Goal: Transaction & Acquisition: Purchase product/service

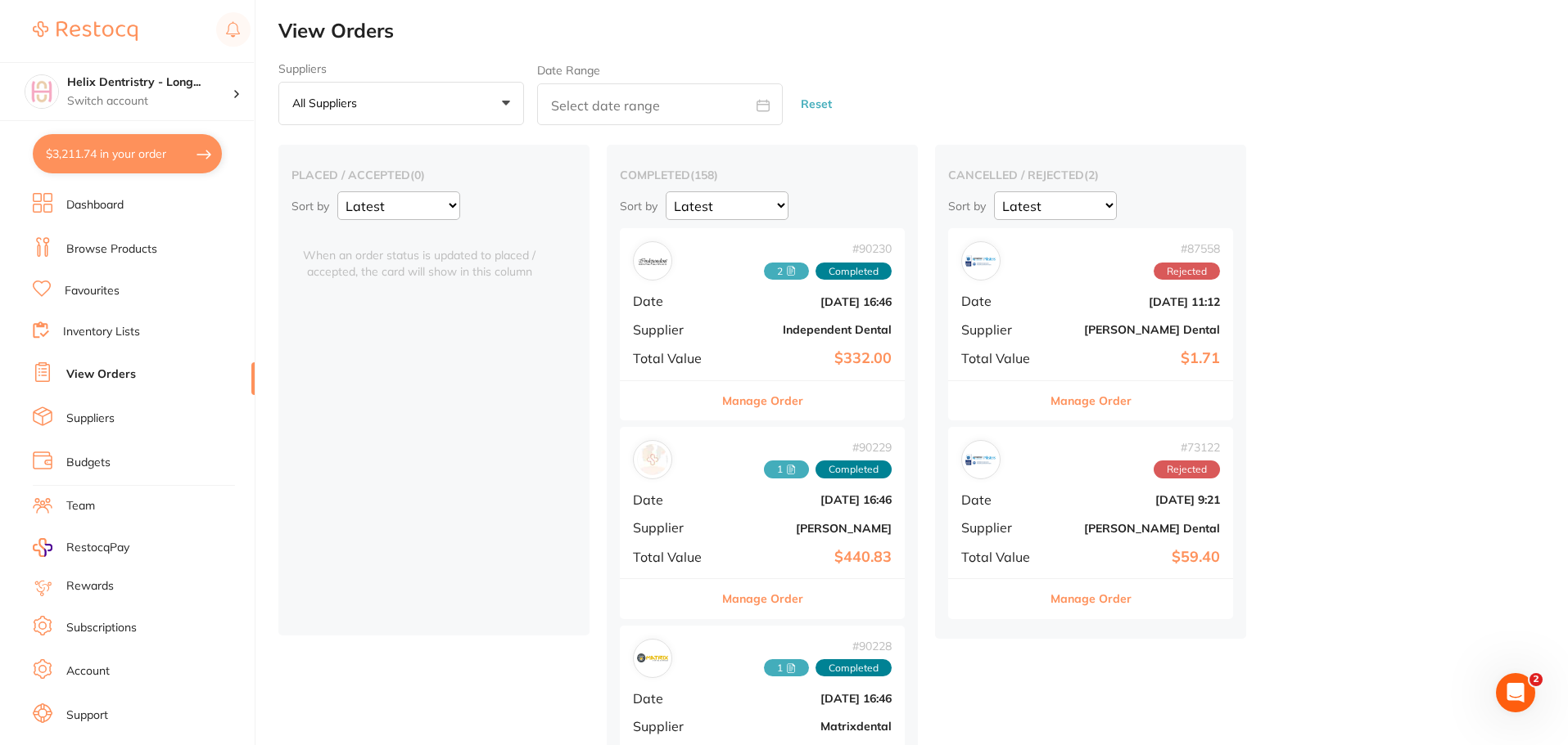
click at [138, 152] on button "$3,211.74 in your order" at bounding box center [126, 154] width 189 height 39
checkbox input "true"
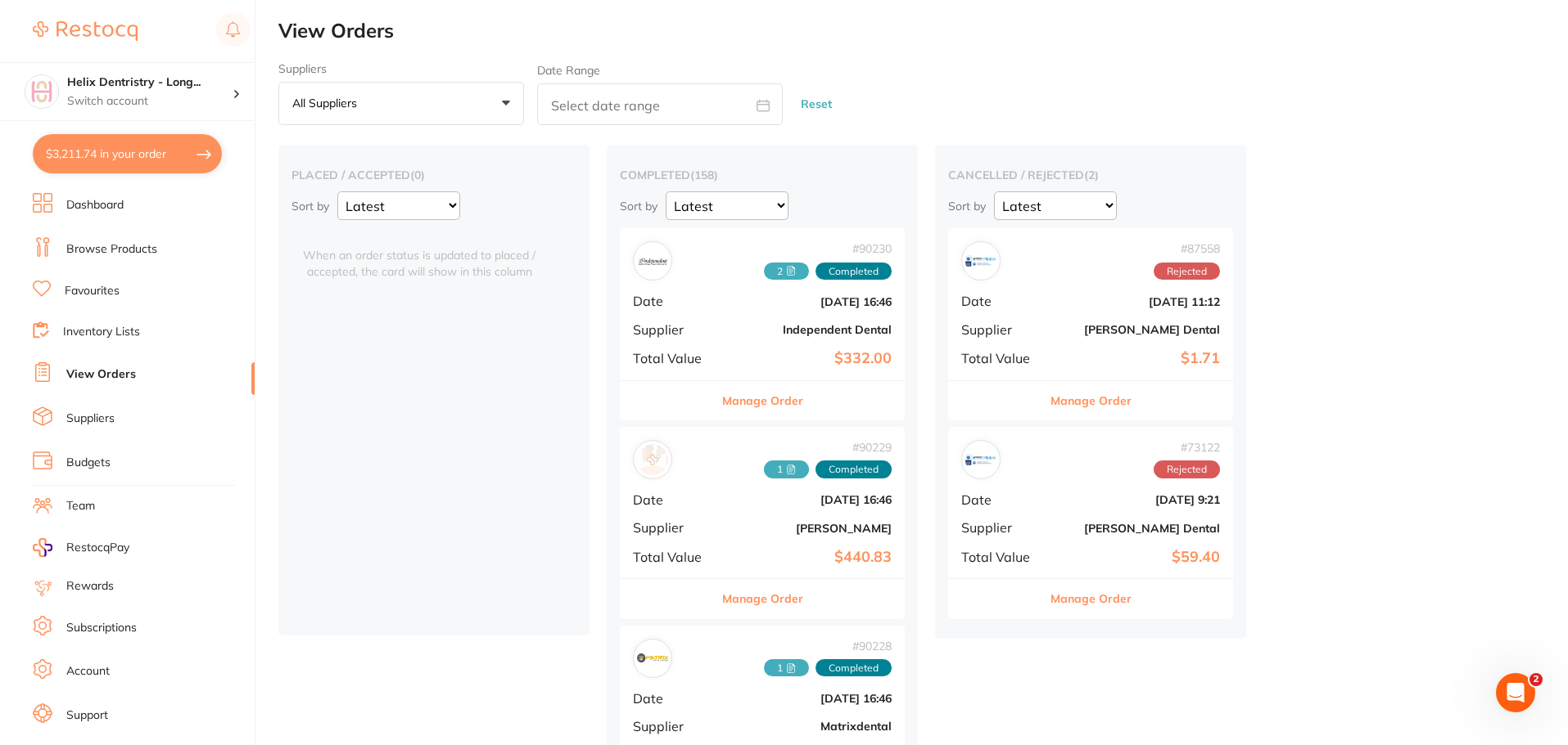
checkbox input "true"
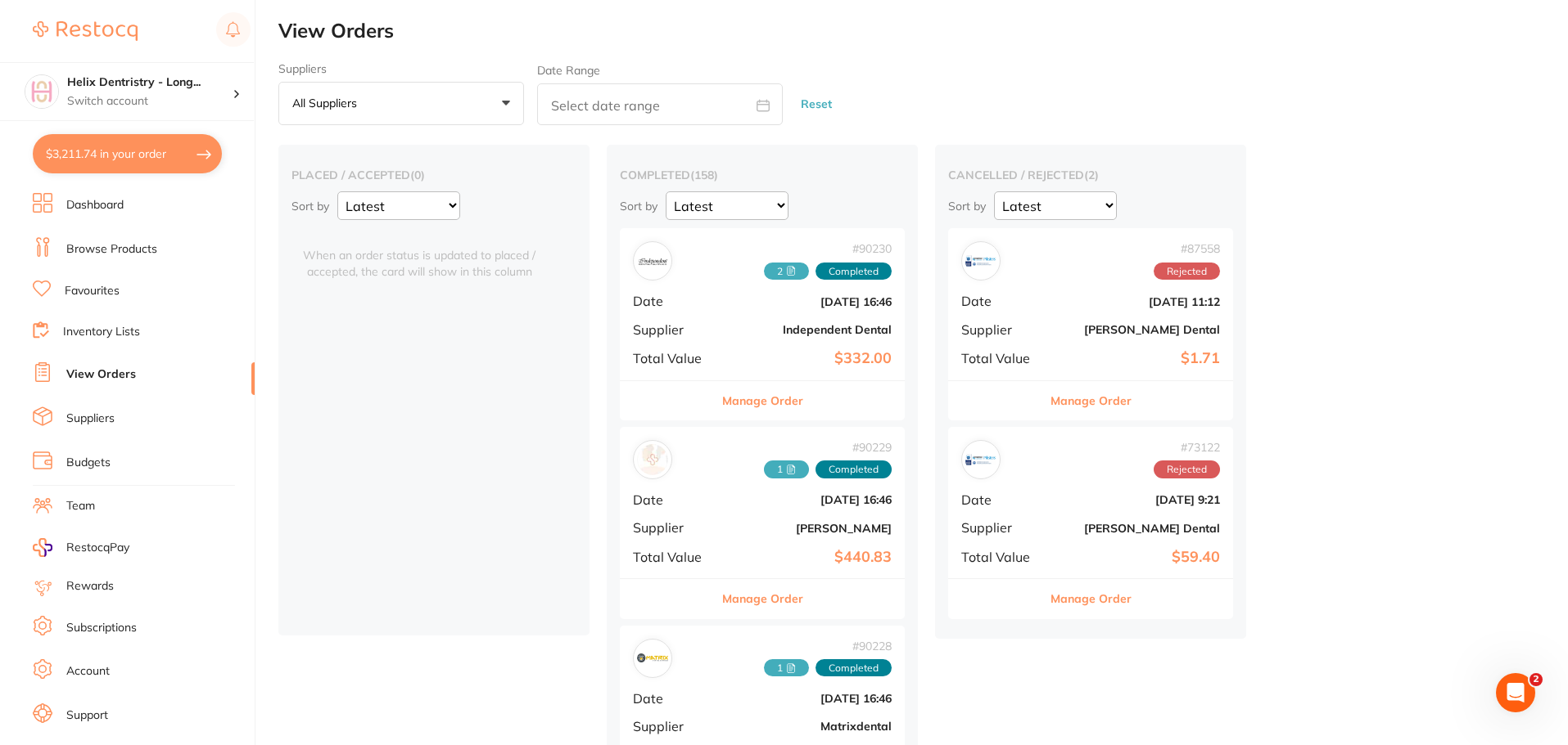
checkbox input "true"
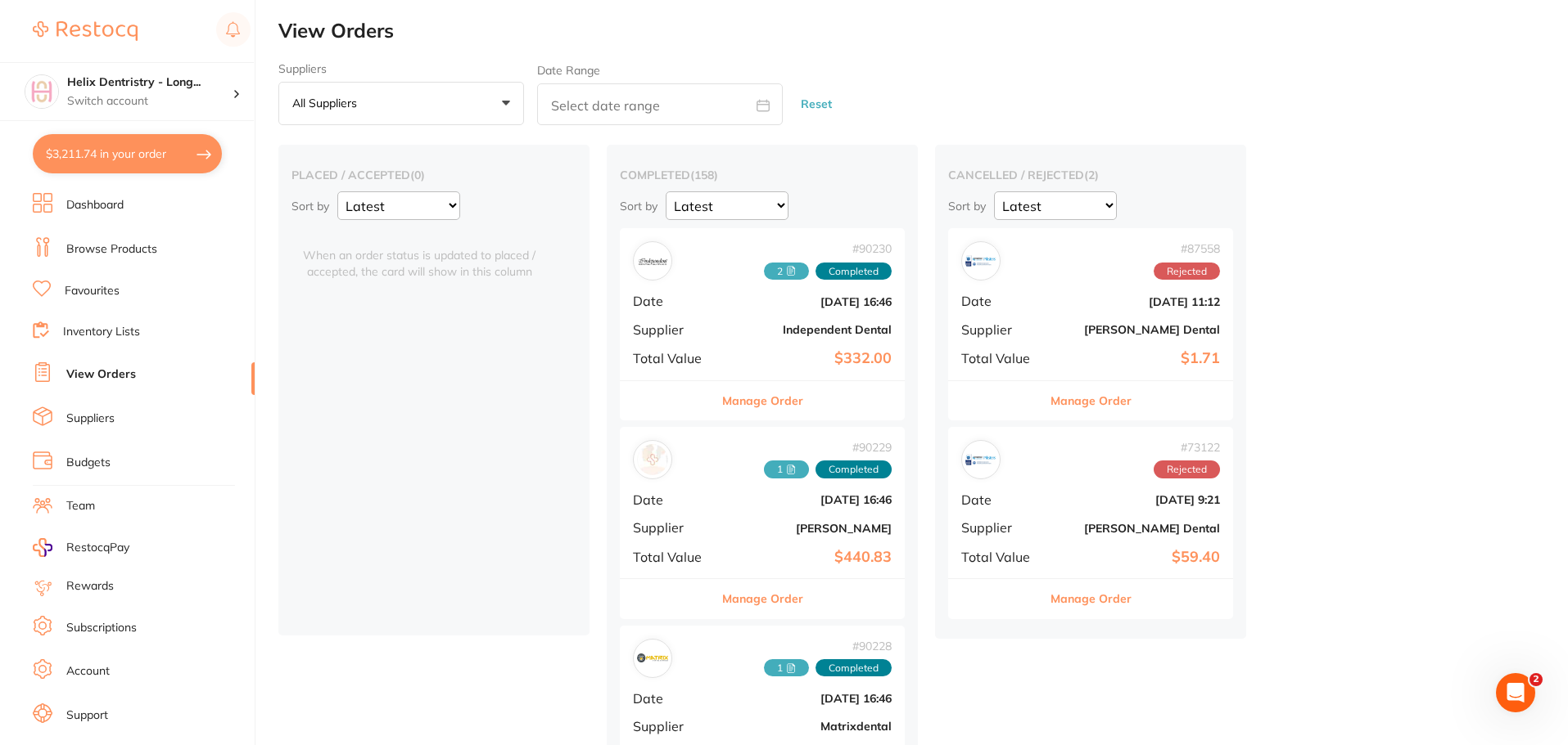
checkbox input "true"
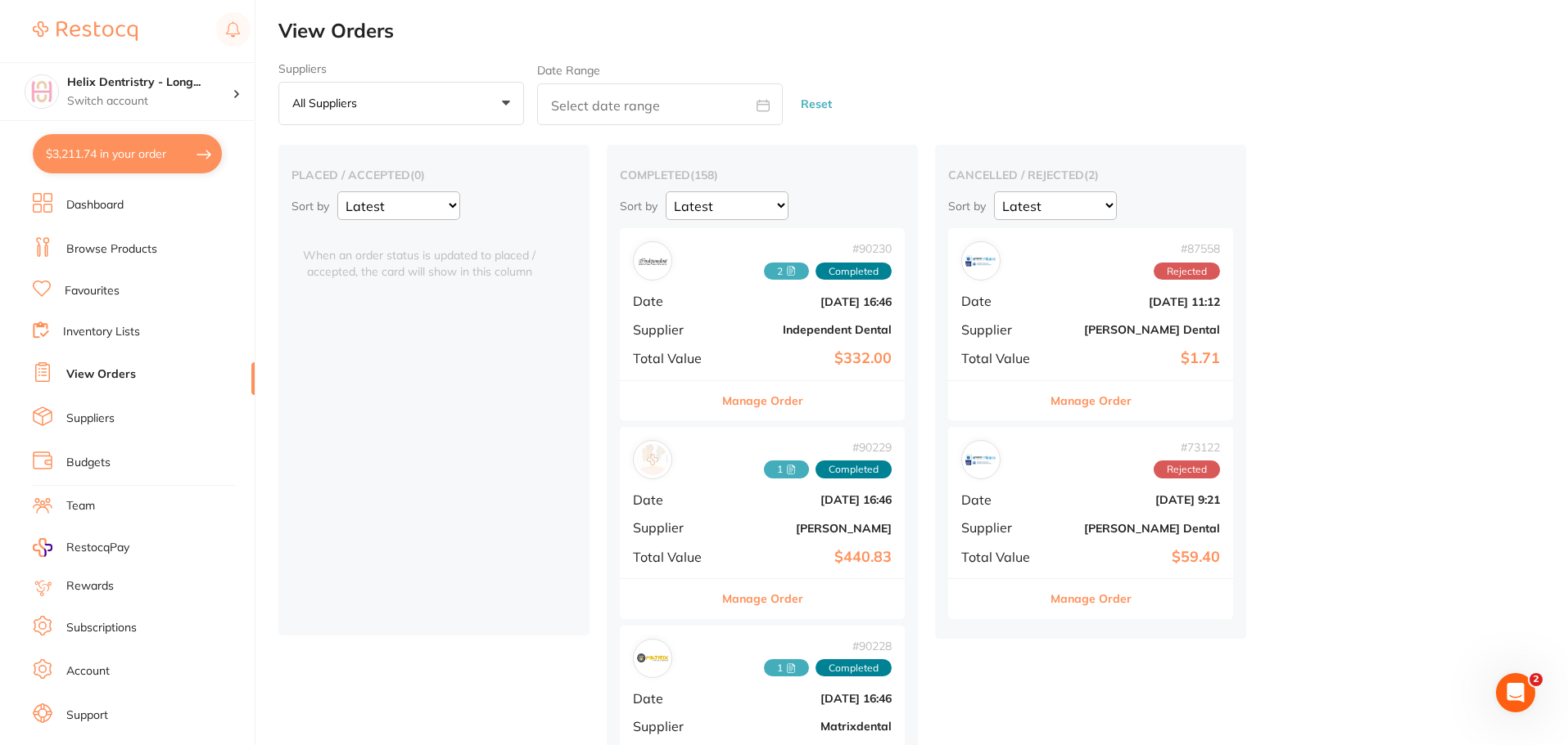
checkbox input "true"
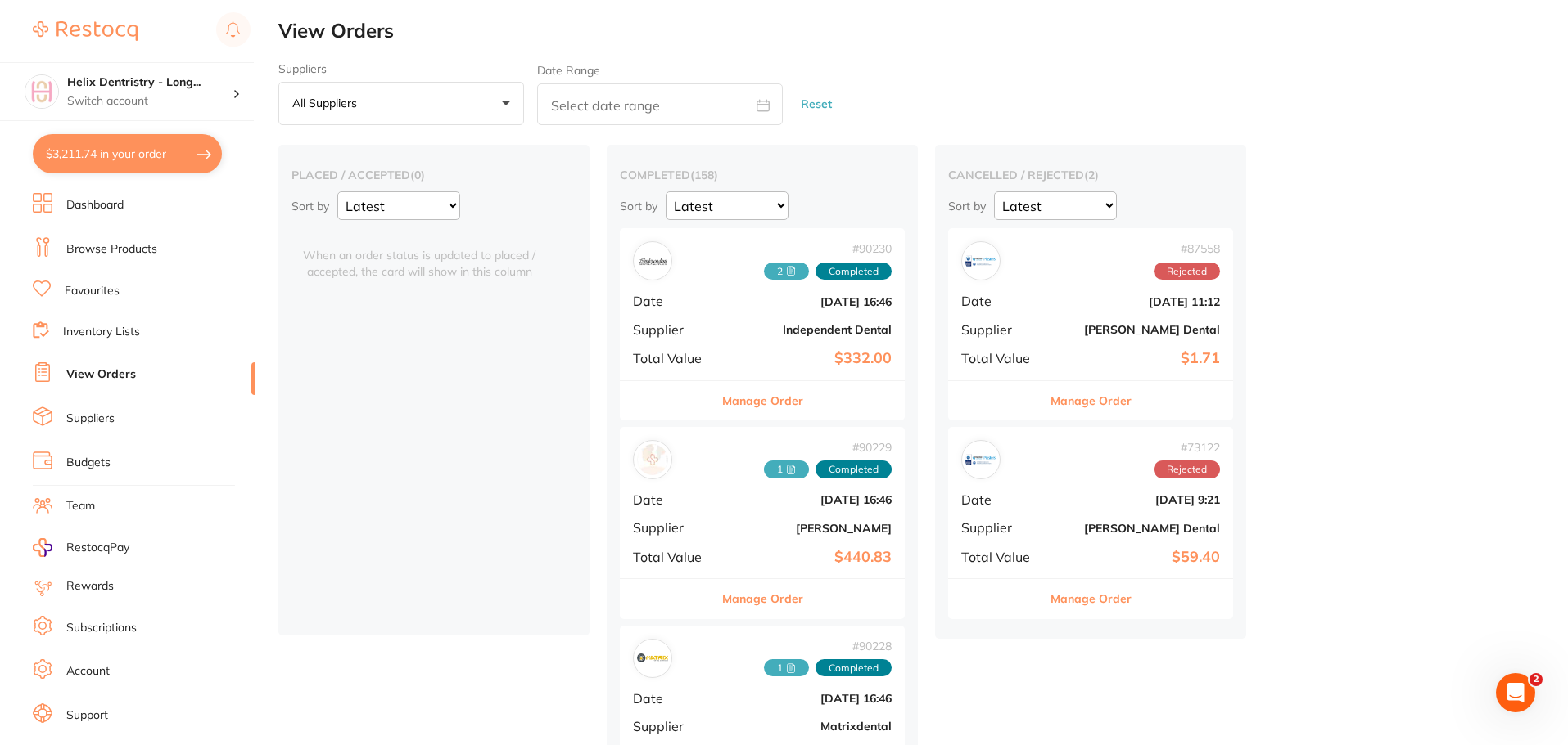
checkbox input "true"
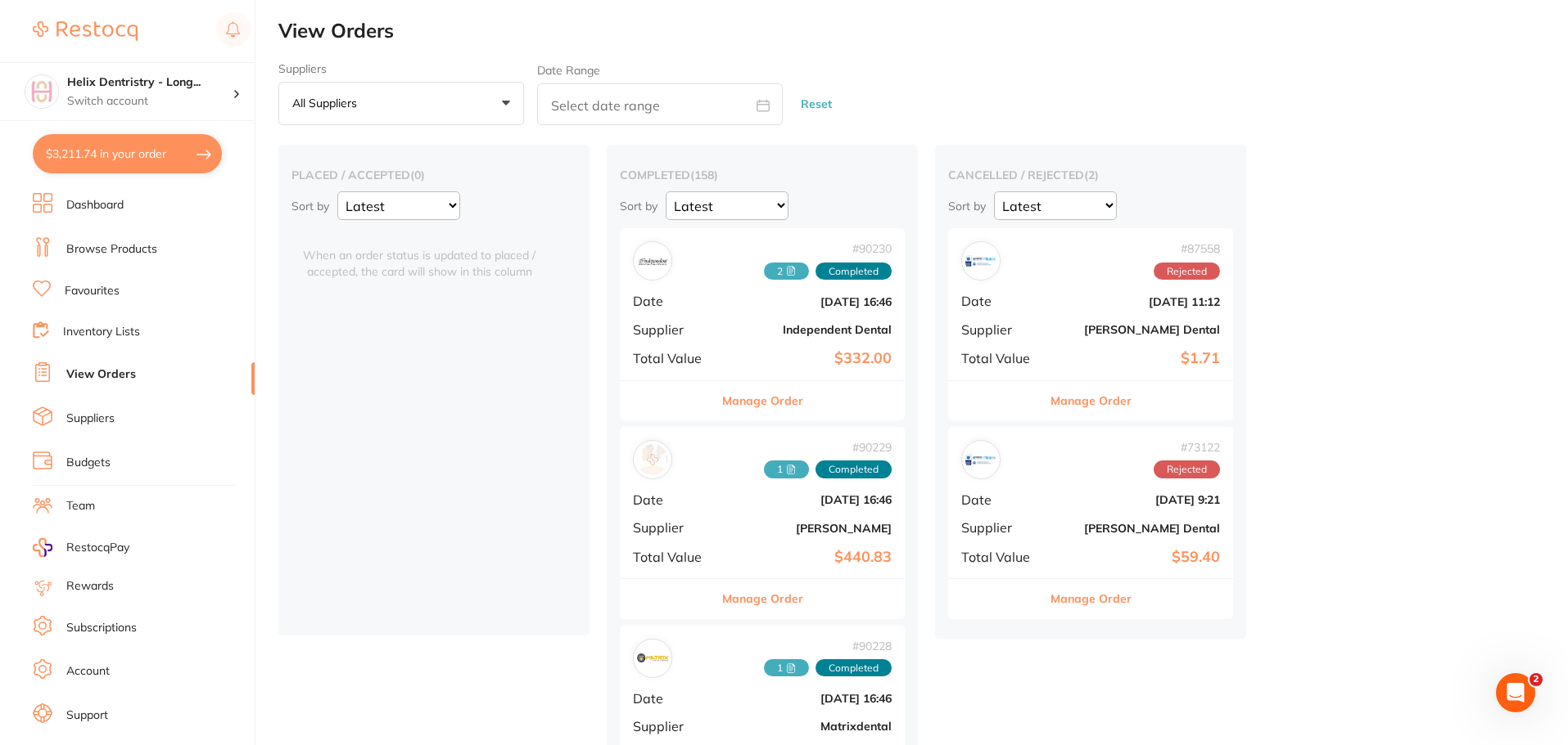
checkbox input "true"
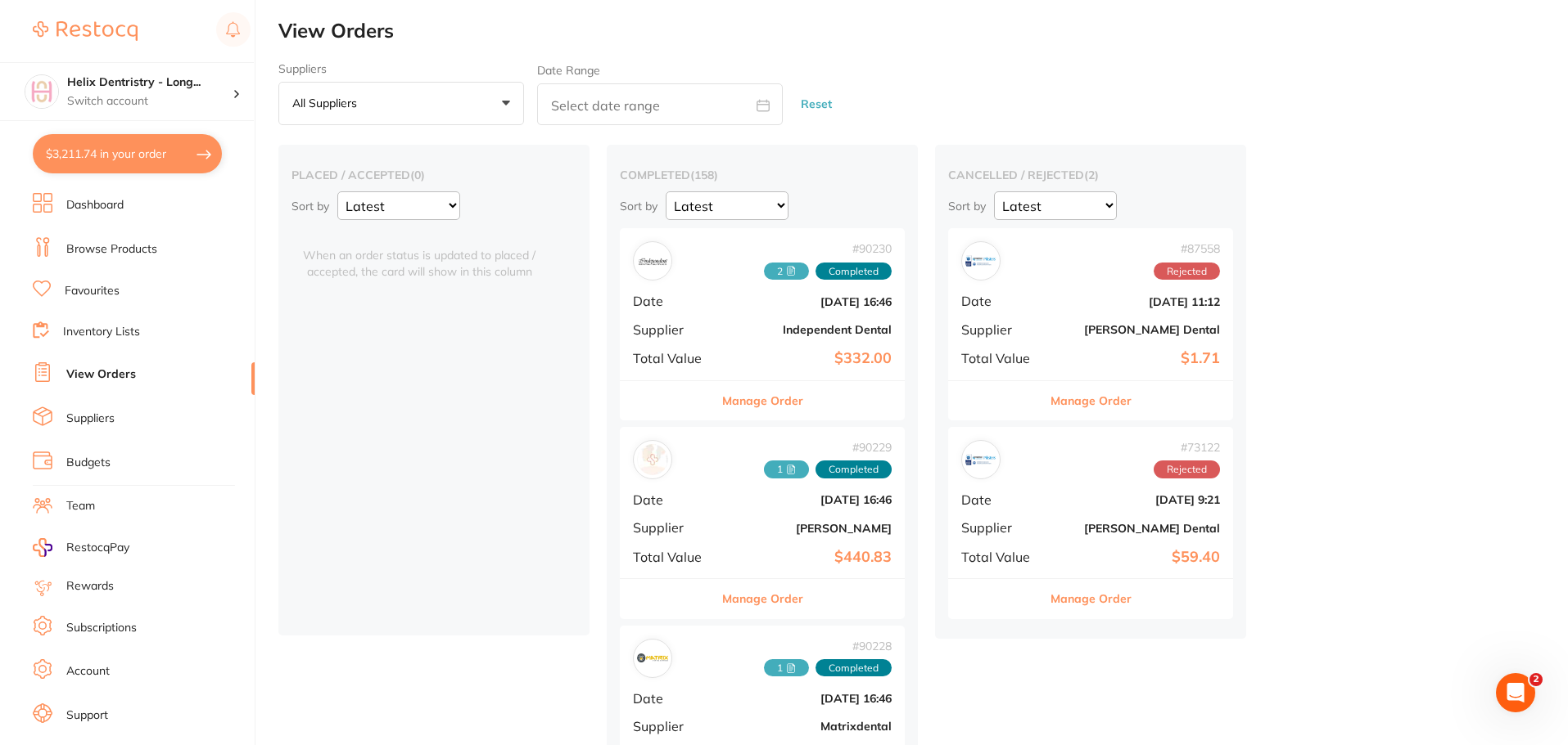
checkbox input "true"
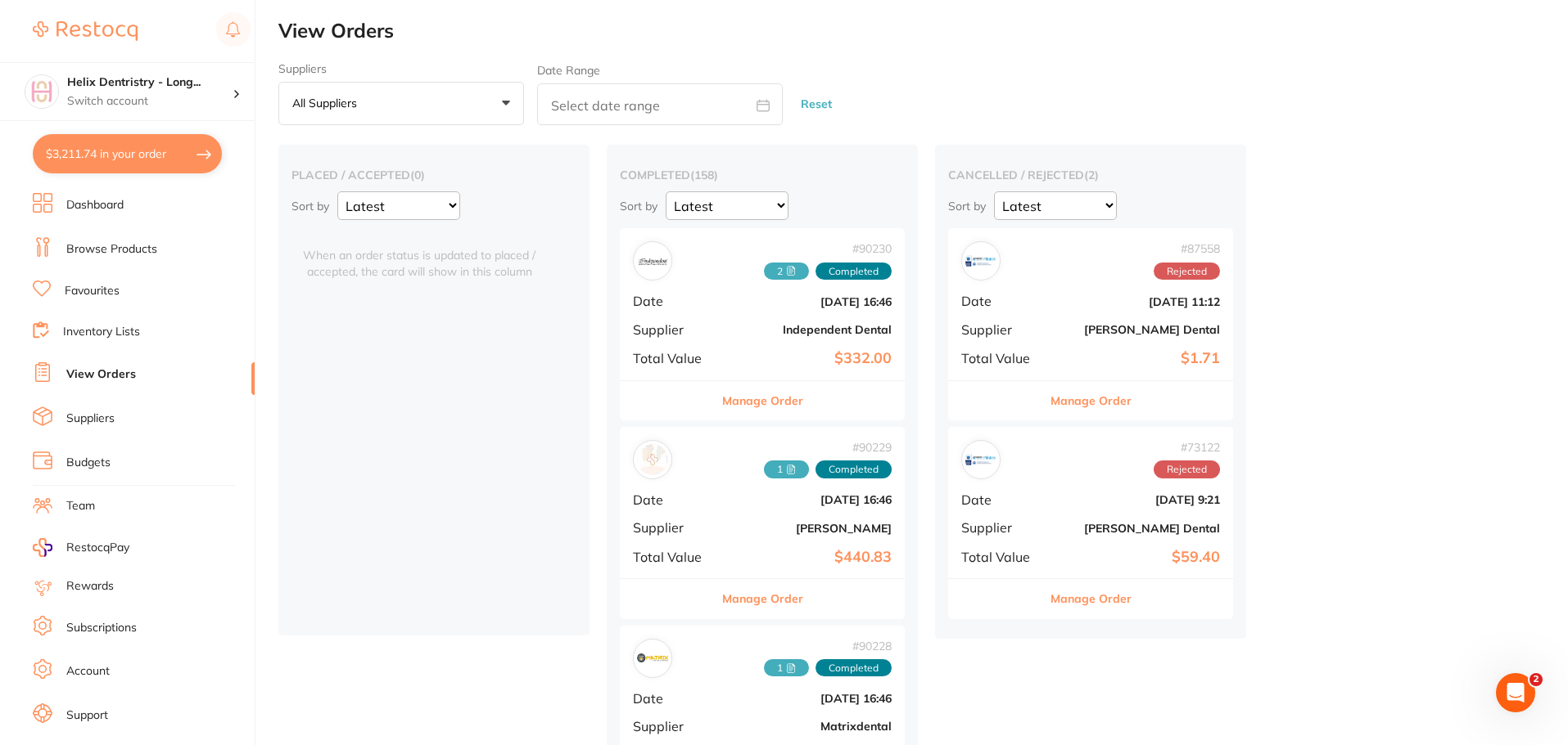
checkbox input "true"
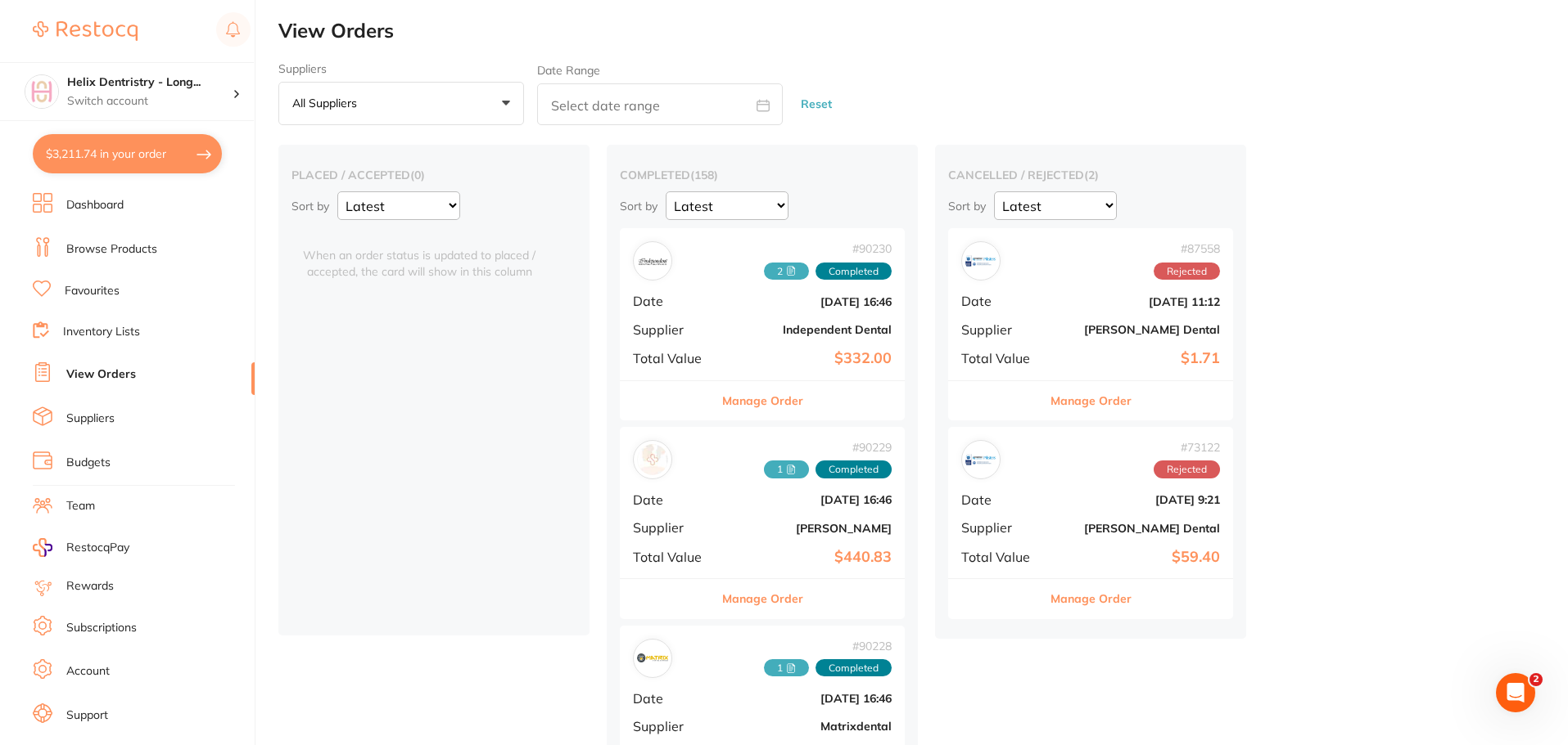
checkbox input "true"
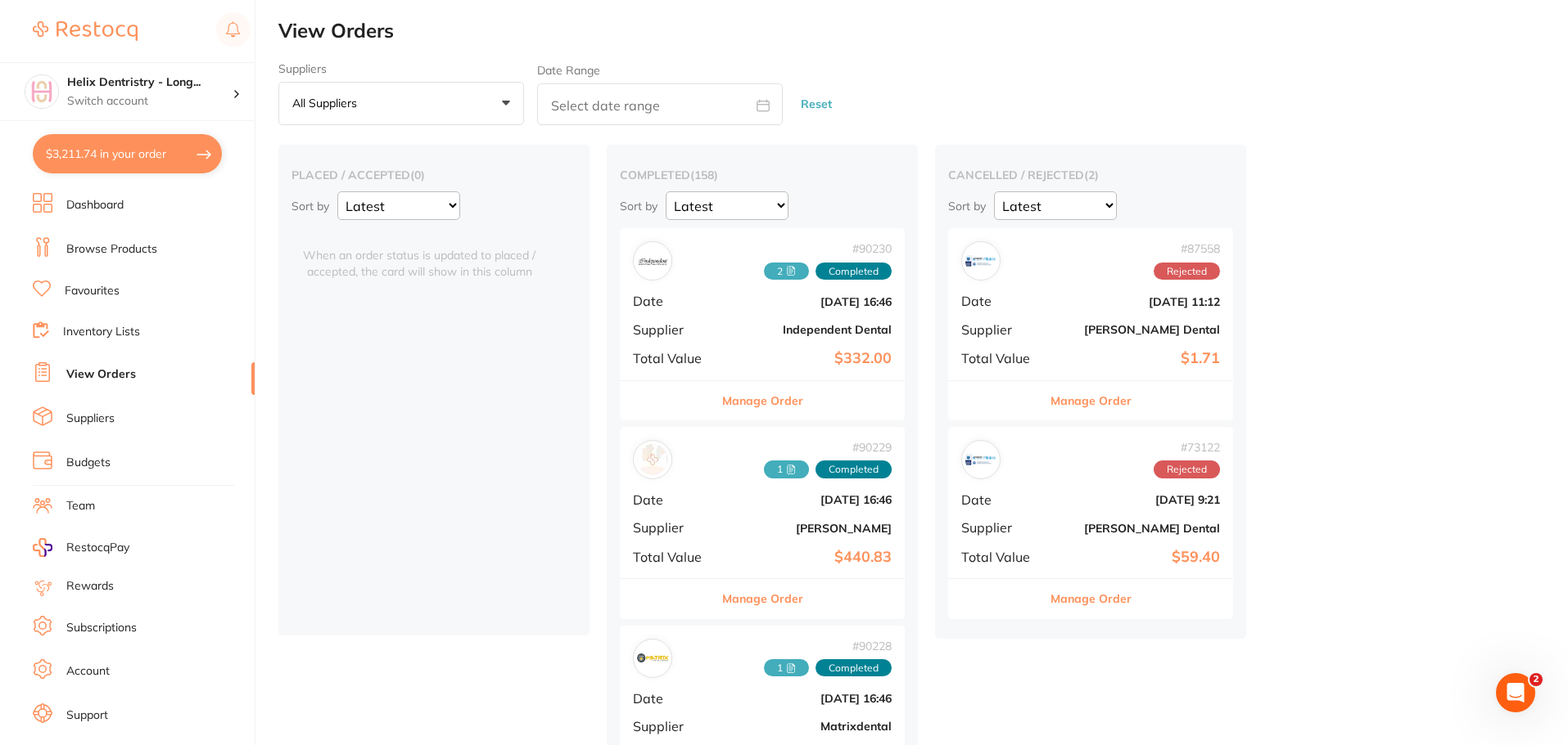
checkbox input "true"
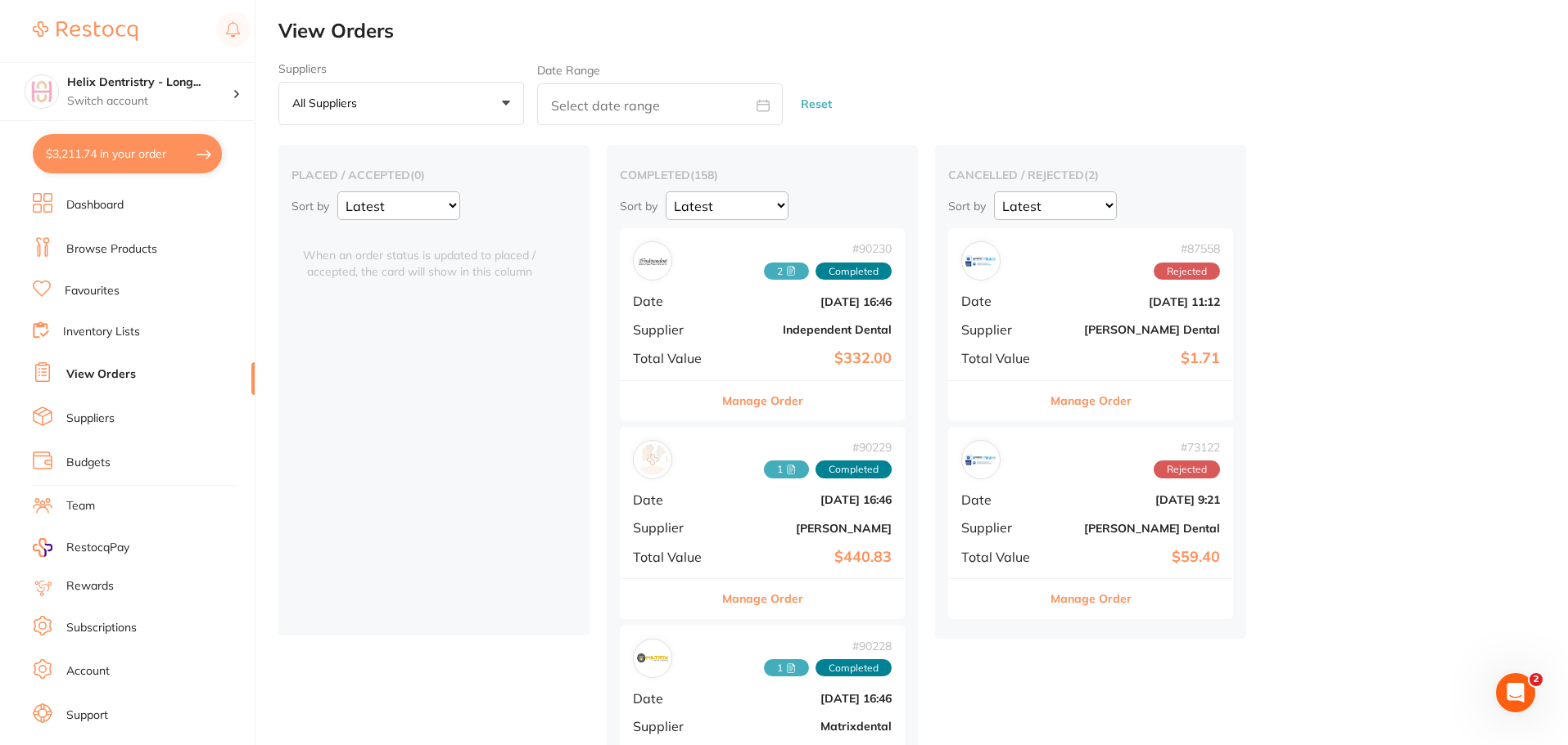
checkbox input "true"
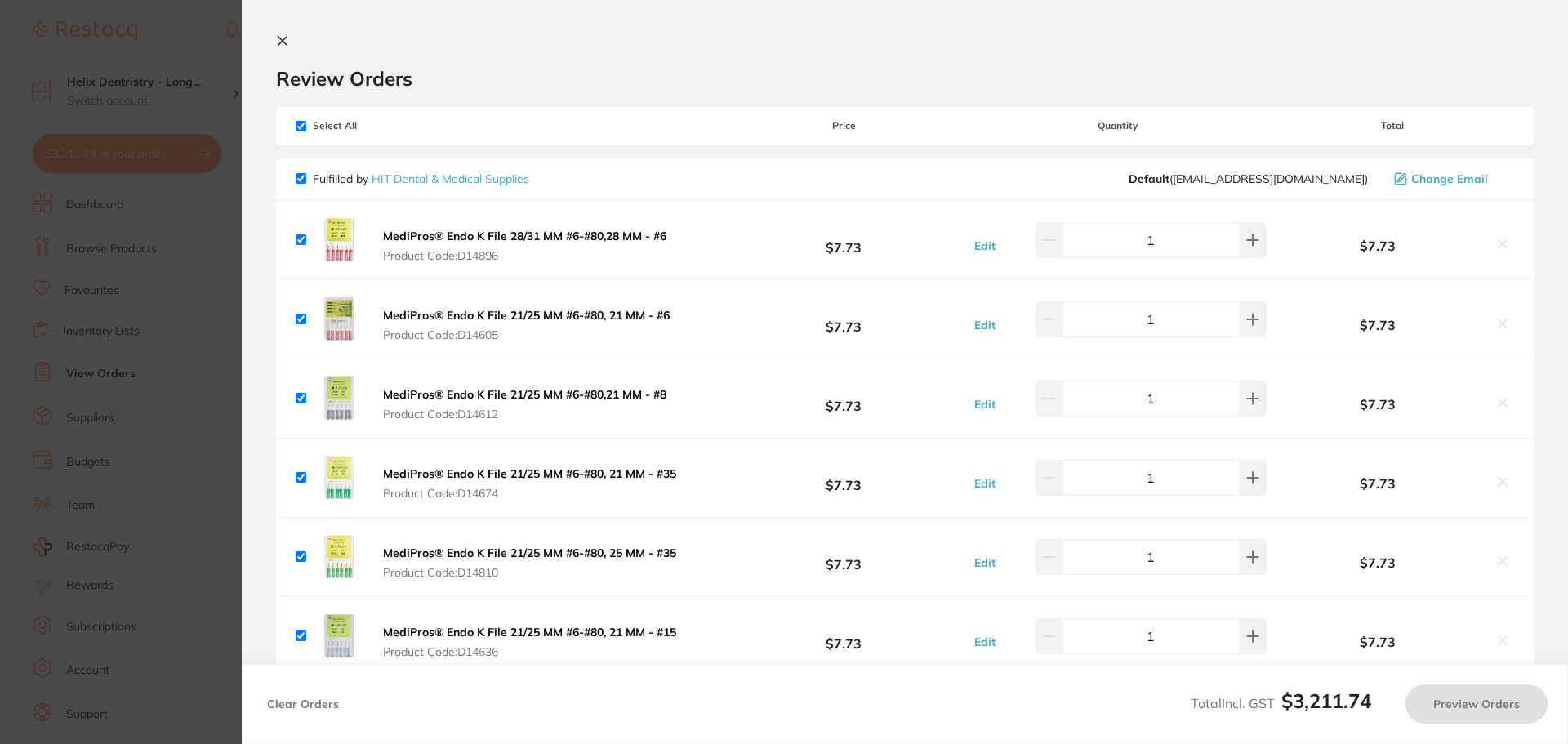
click at [102, 191] on section "Update RRP Set your pre negotiated price for this item. Item Agreed RRP (excl. …" at bounding box center [784, 372] width 1568 height 744
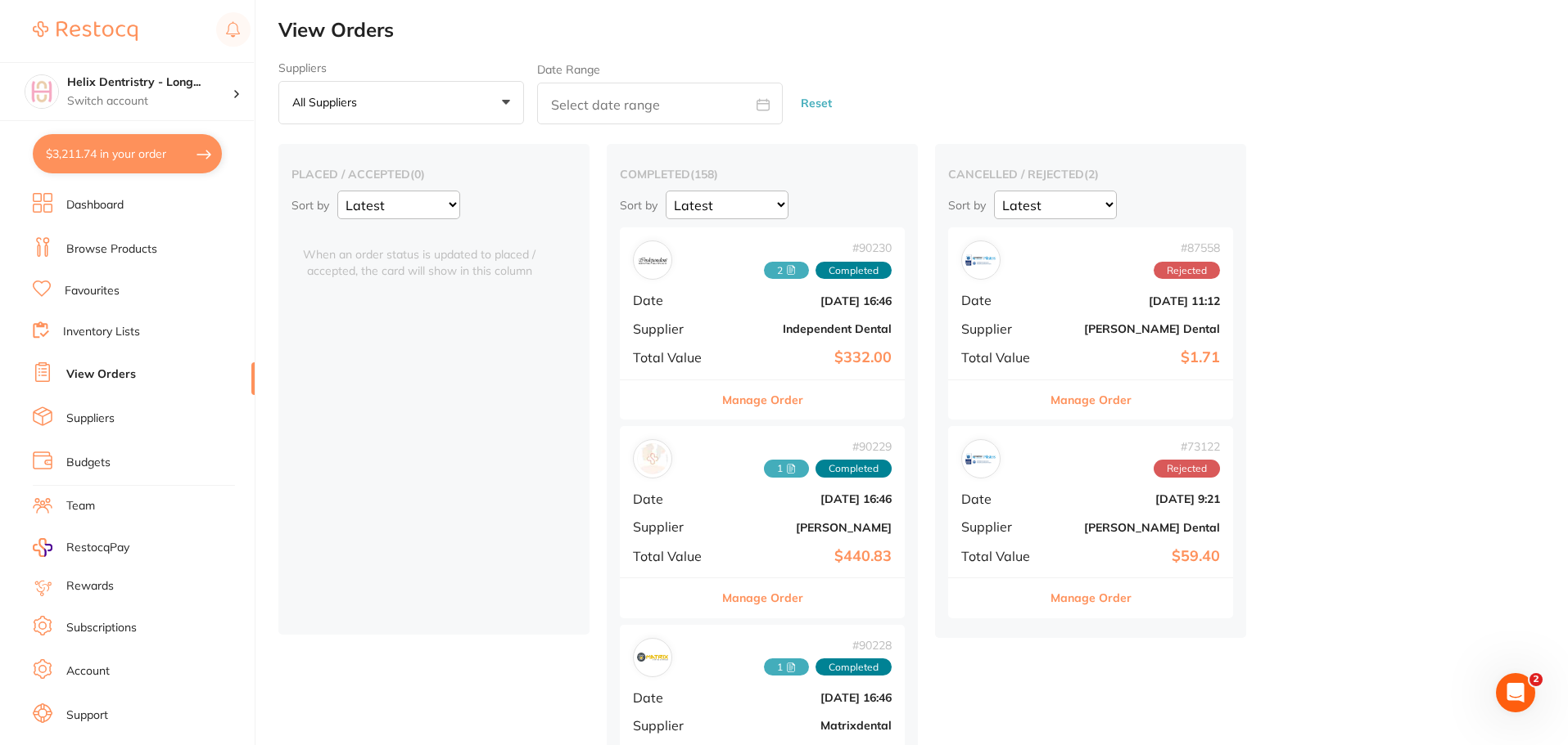
click at [146, 149] on button "$3,211.74 in your order" at bounding box center [126, 154] width 189 height 39
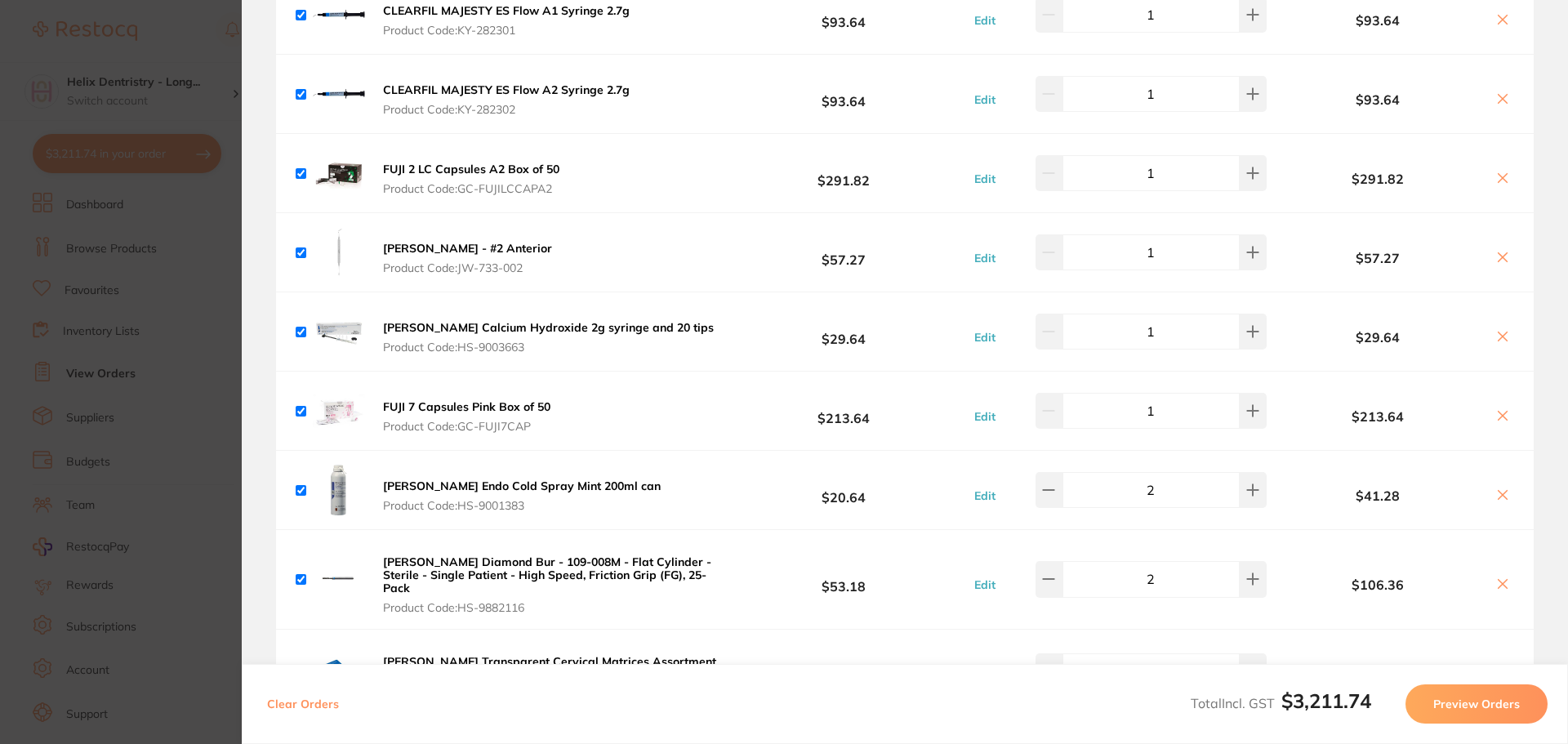
scroll to position [5473, 0]
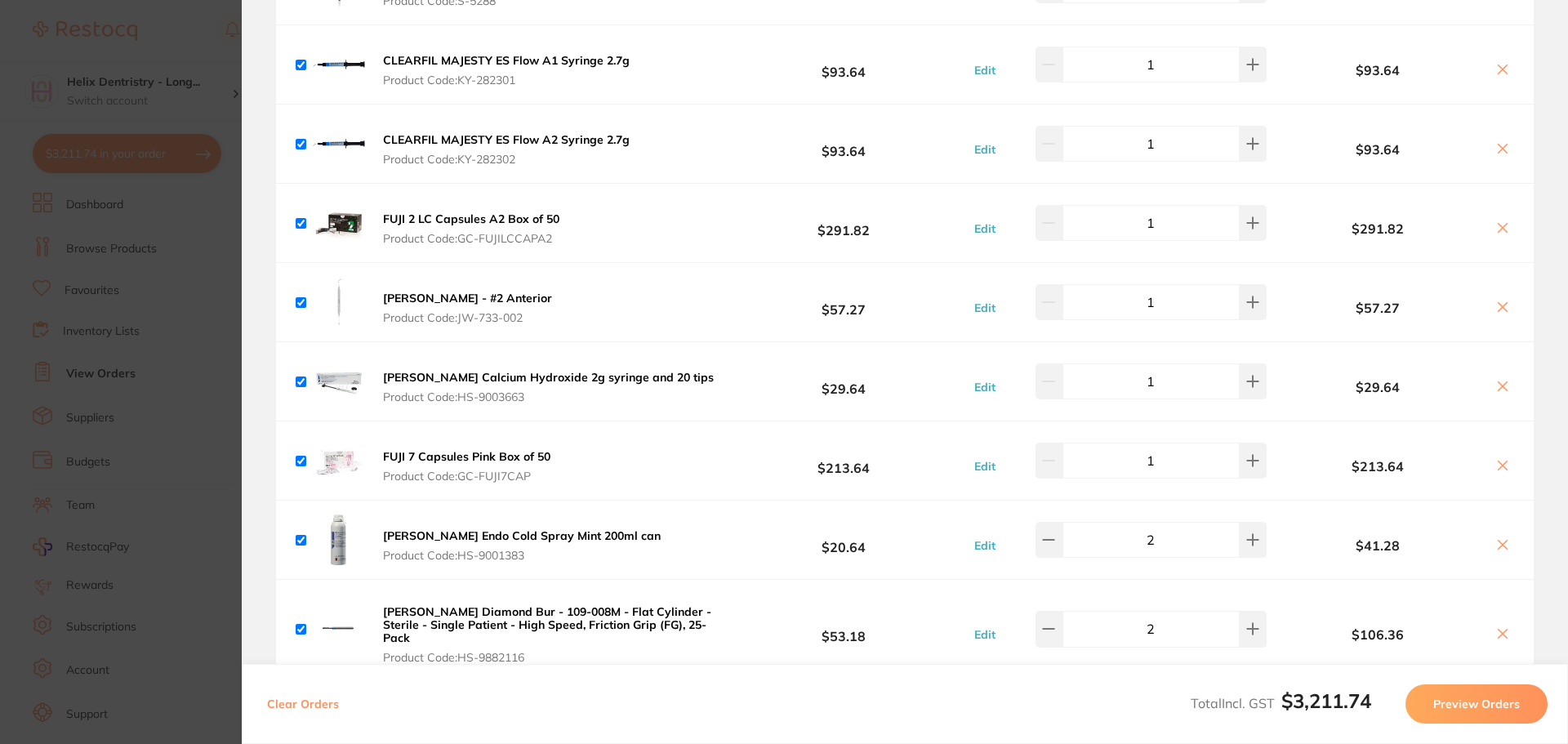
click at [208, 221] on section "Update RRP Set your pre negotiated price for this item. Item Agreed RRP (excl. …" at bounding box center [784, 372] width 1568 height 744
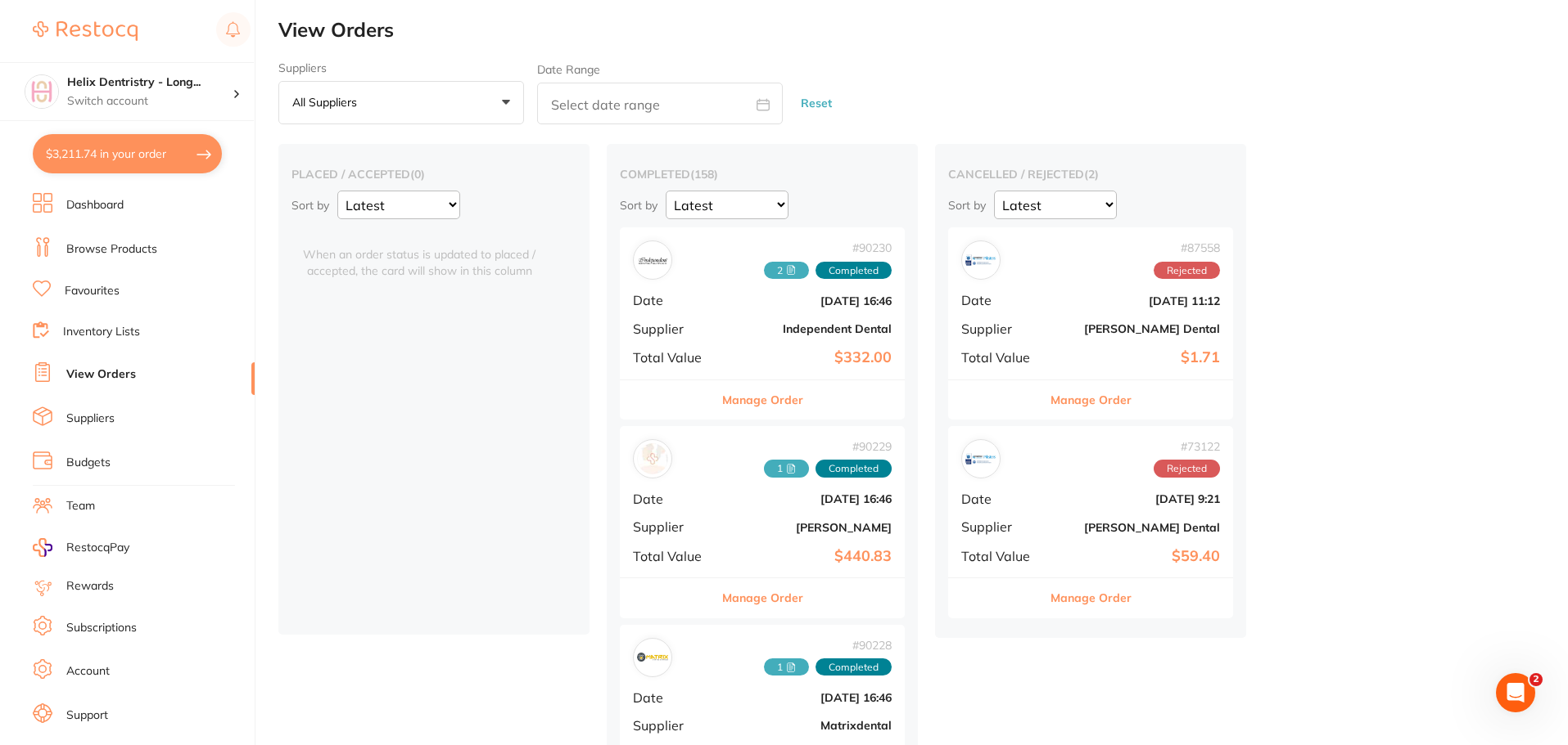
click at [125, 246] on link "Browse Products" at bounding box center [112, 250] width 91 height 17
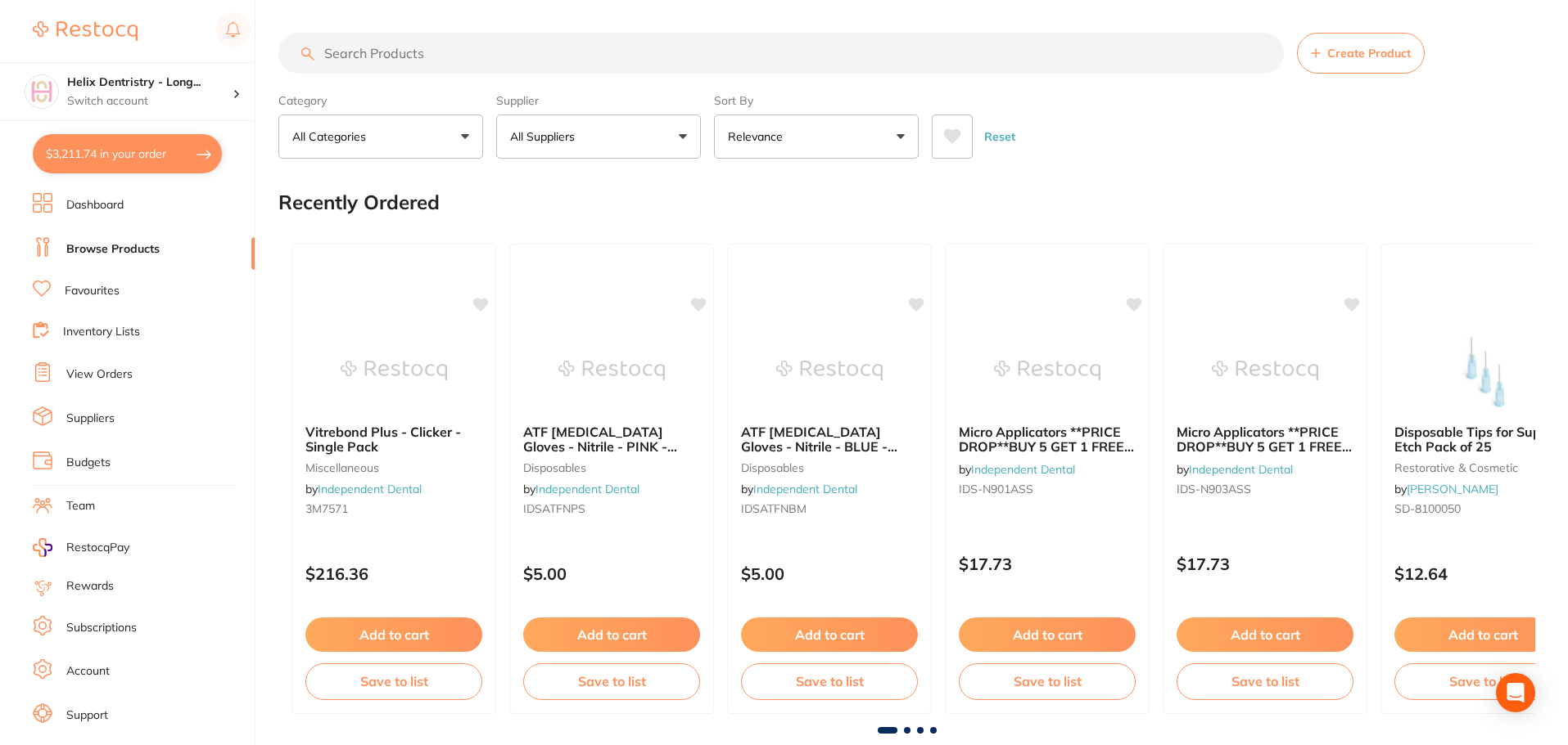
click at [459, 55] on input "search" at bounding box center [781, 52] width 1005 height 40
click at [427, 45] on input "search" at bounding box center [781, 52] width 1005 height 40
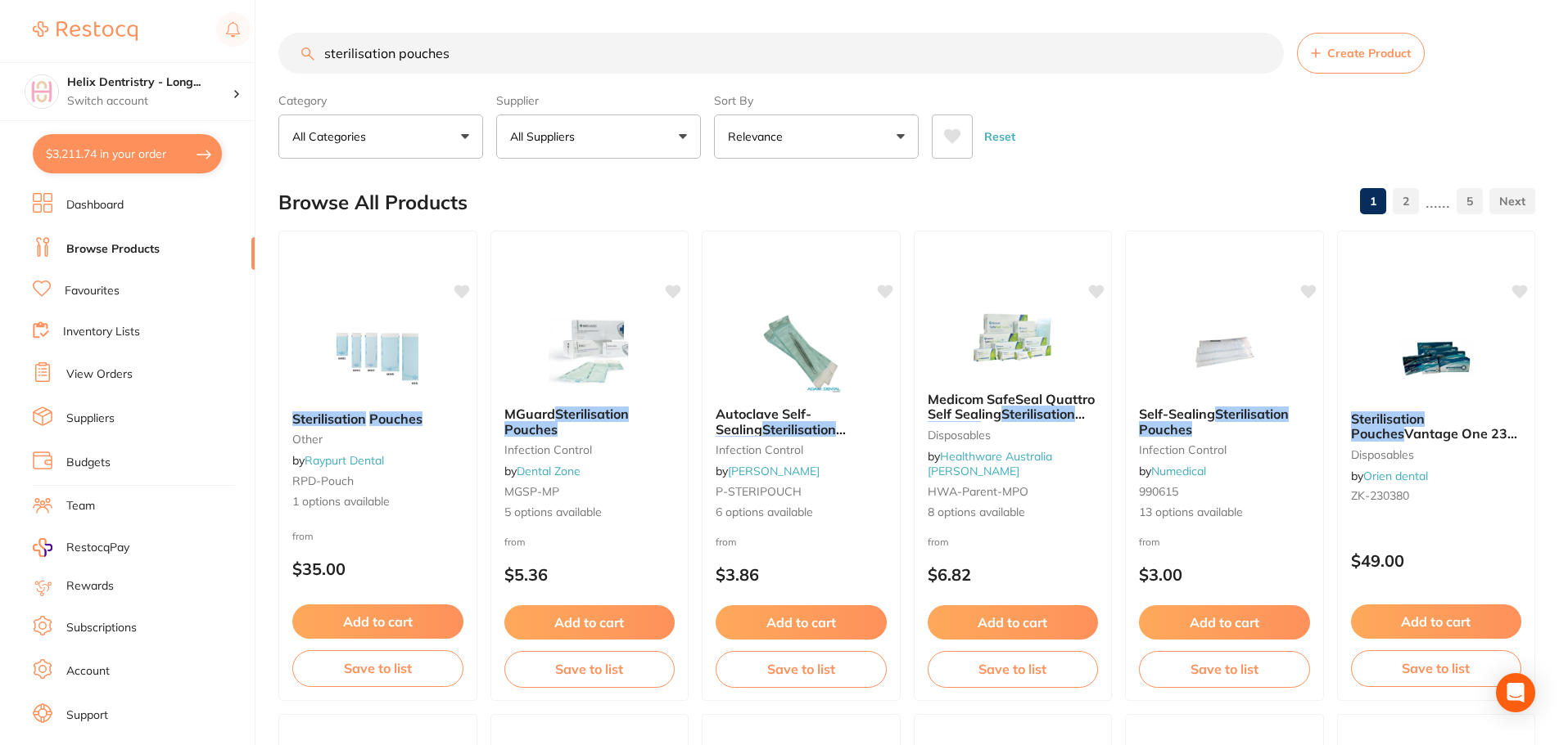
type input "sterilisation pouches"
click at [614, 123] on button "All Suppliers" at bounding box center [597, 136] width 204 height 44
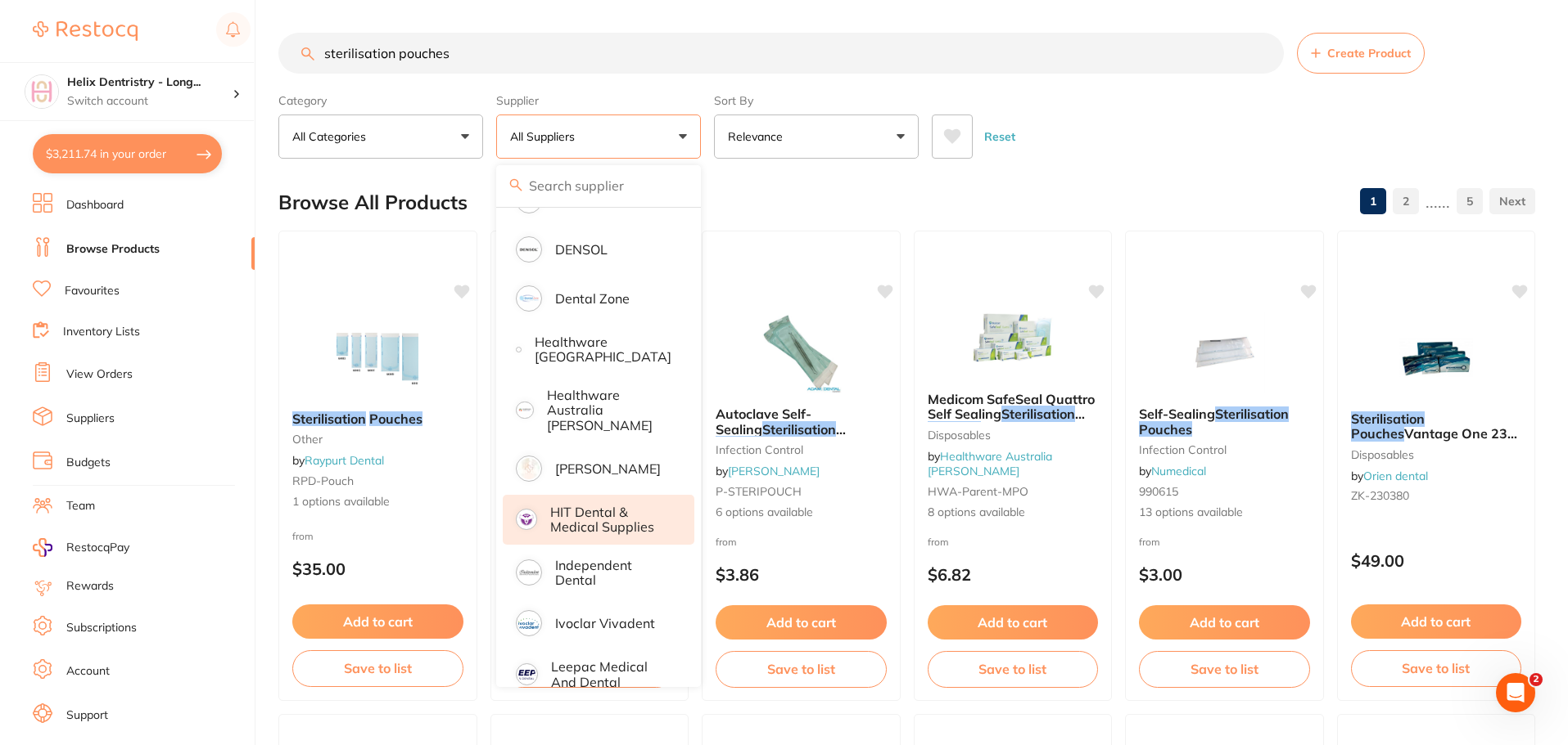
scroll to position [409, 0]
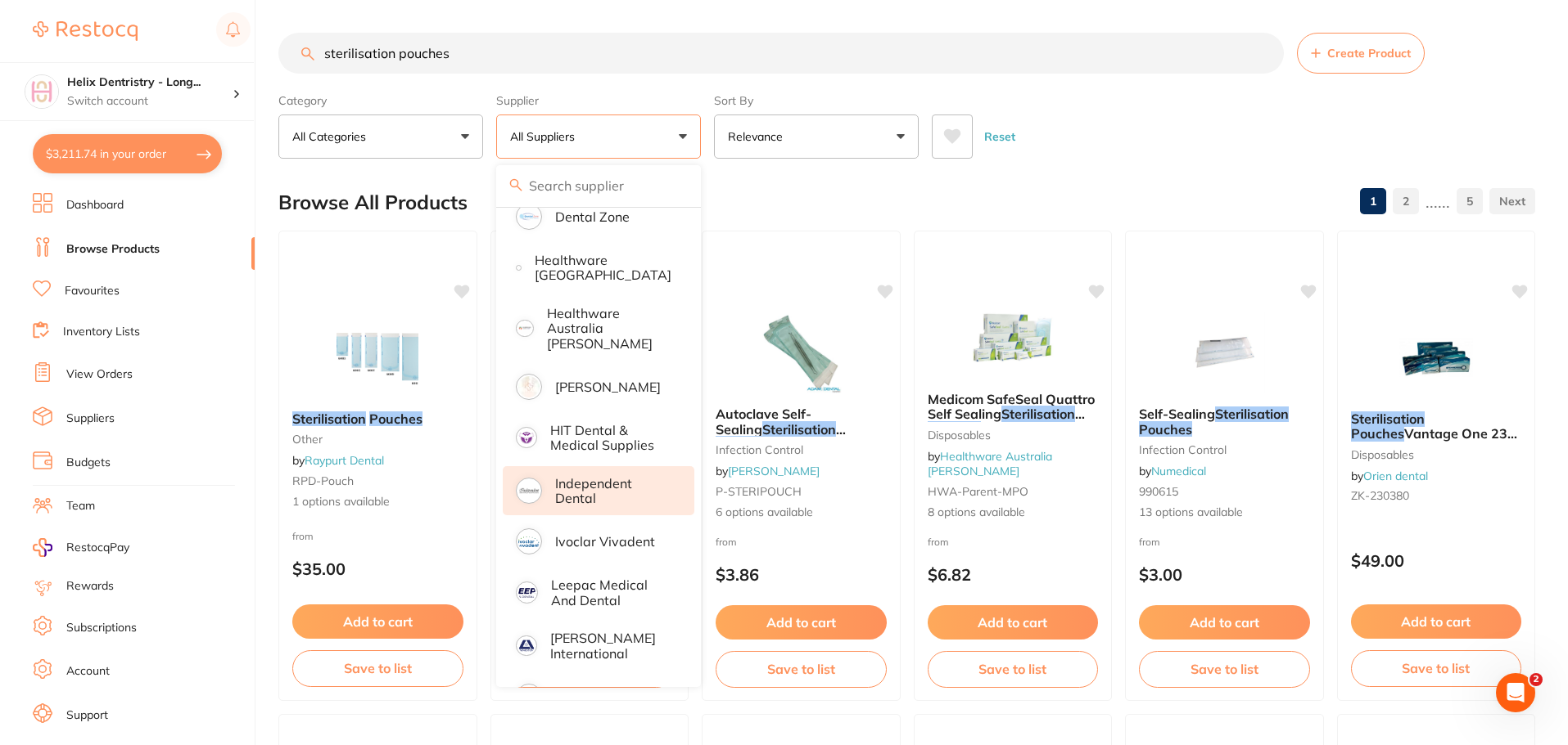
click at [629, 476] on p "Independent Dental" at bounding box center [613, 490] width 117 height 31
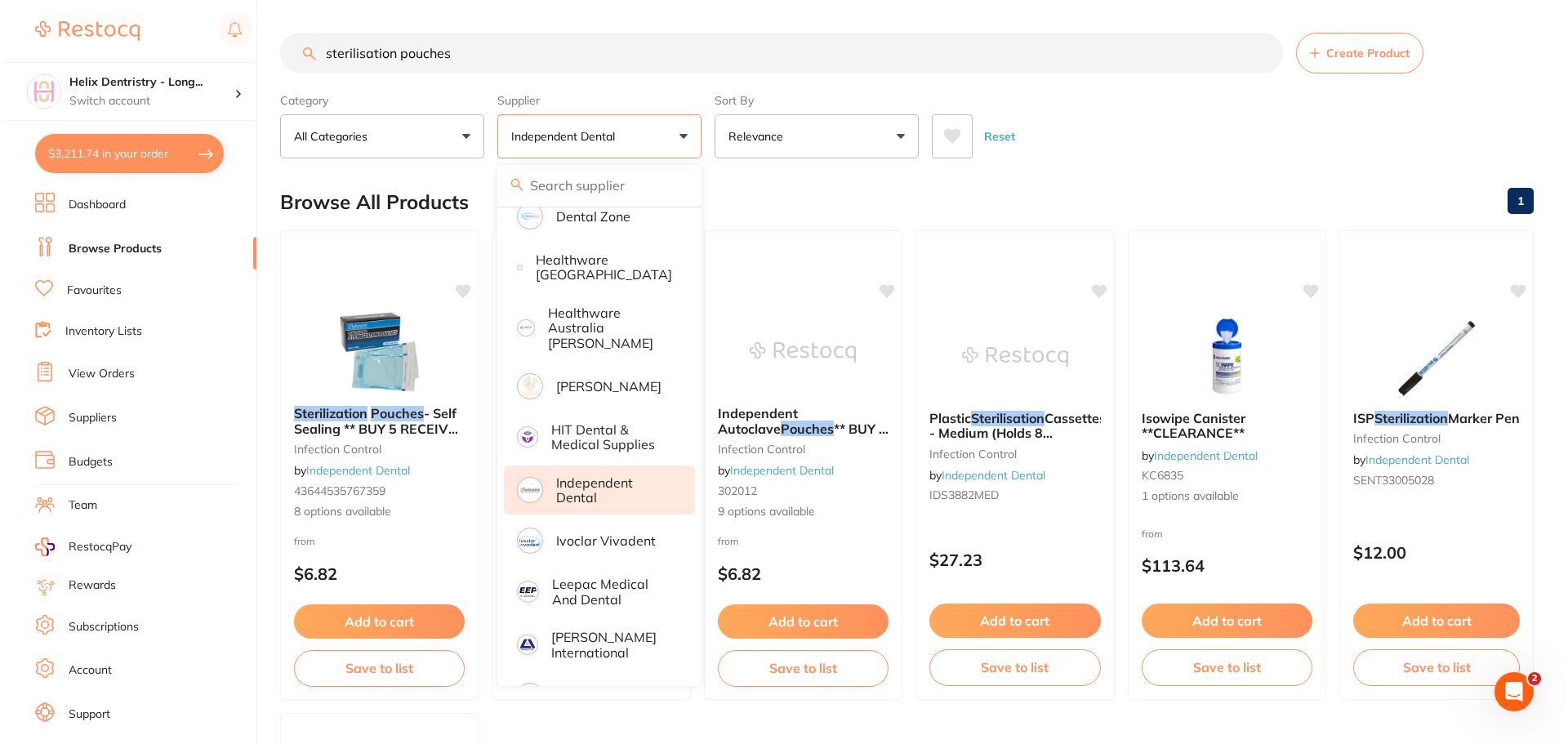
scroll to position [0, 0]
click at [814, 193] on div "Browse All Products 1" at bounding box center [904, 202] width 1253 height 55
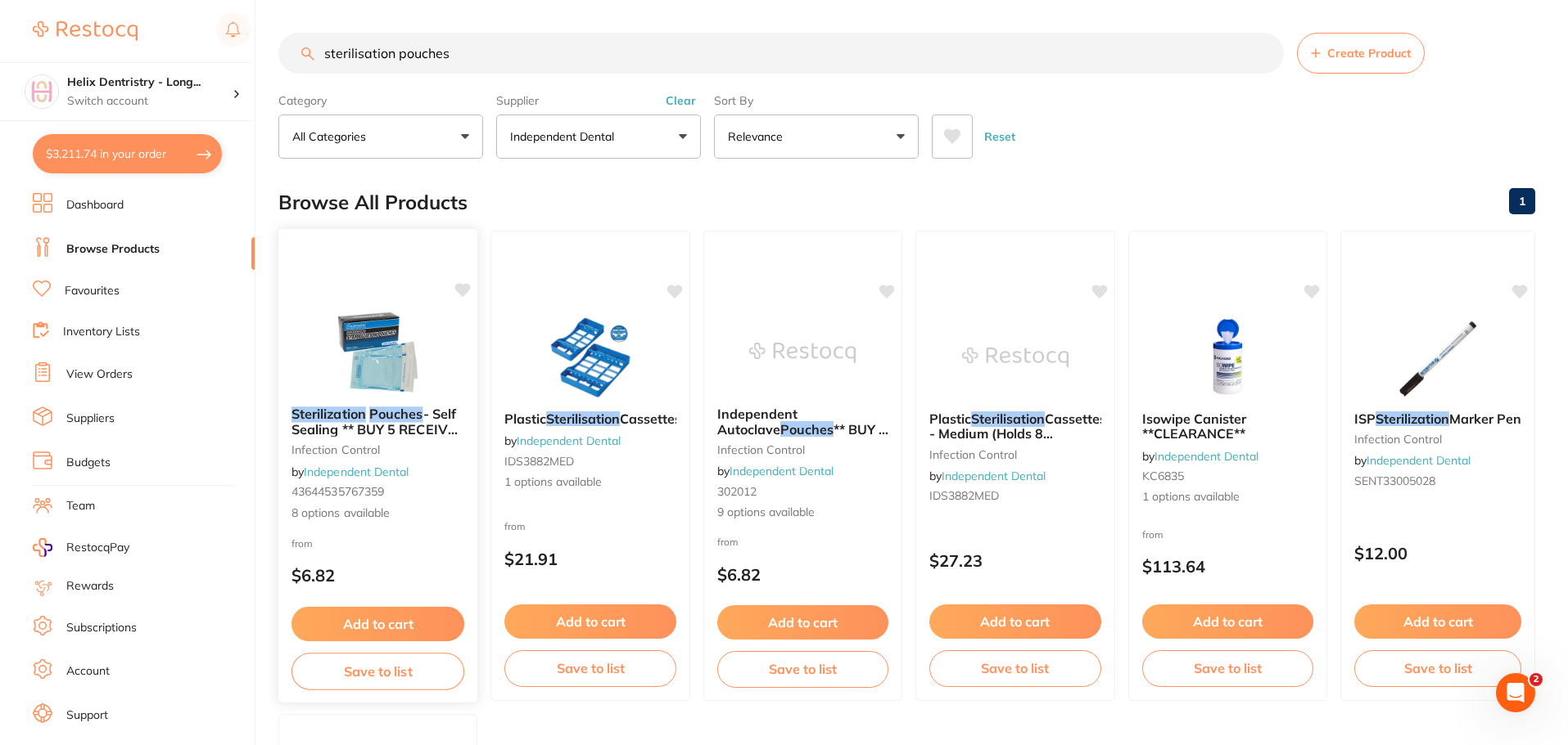
click at [359, 456] on small "infection control" at bounding box center [377, 449] width 173 height 13
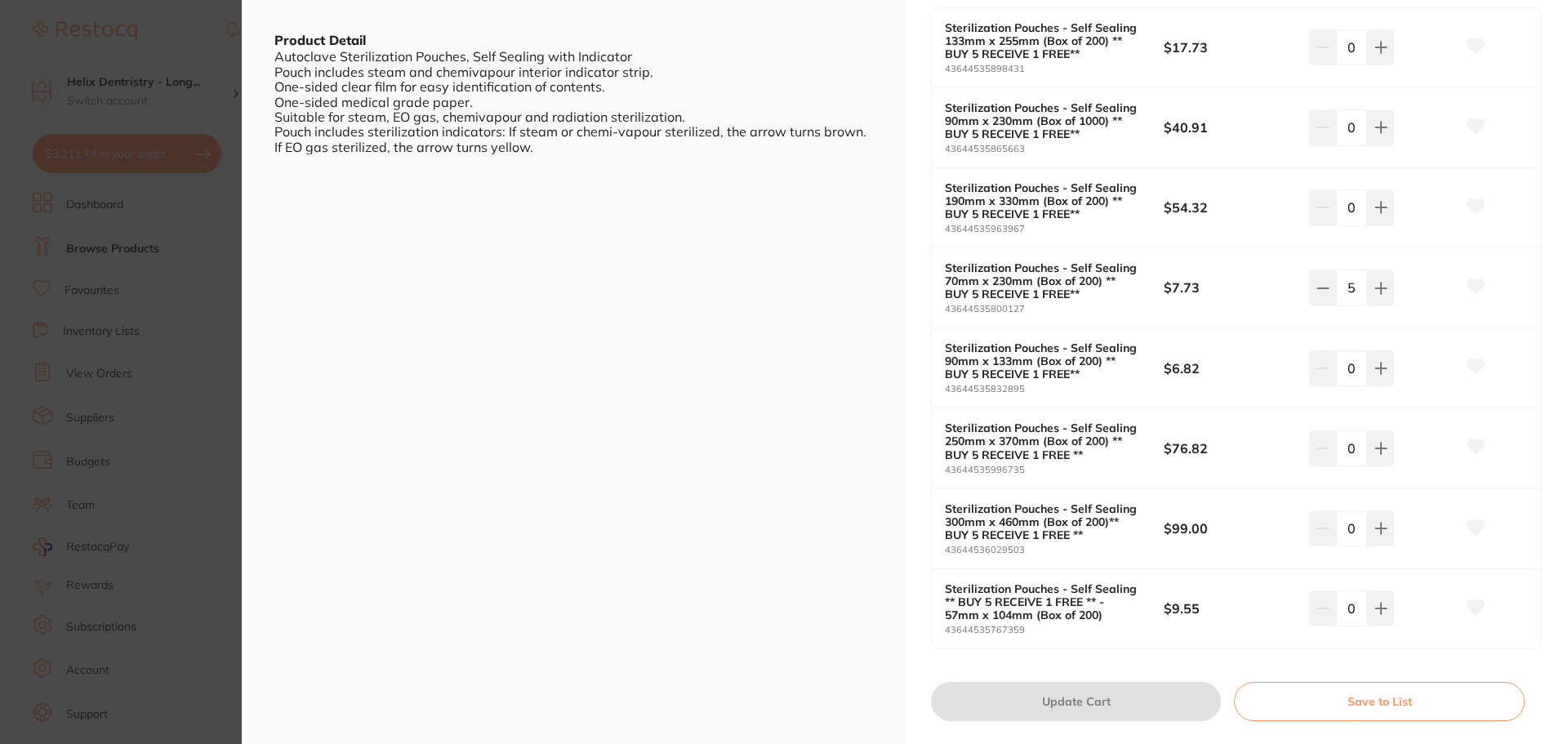
scroll to position [481, 0]
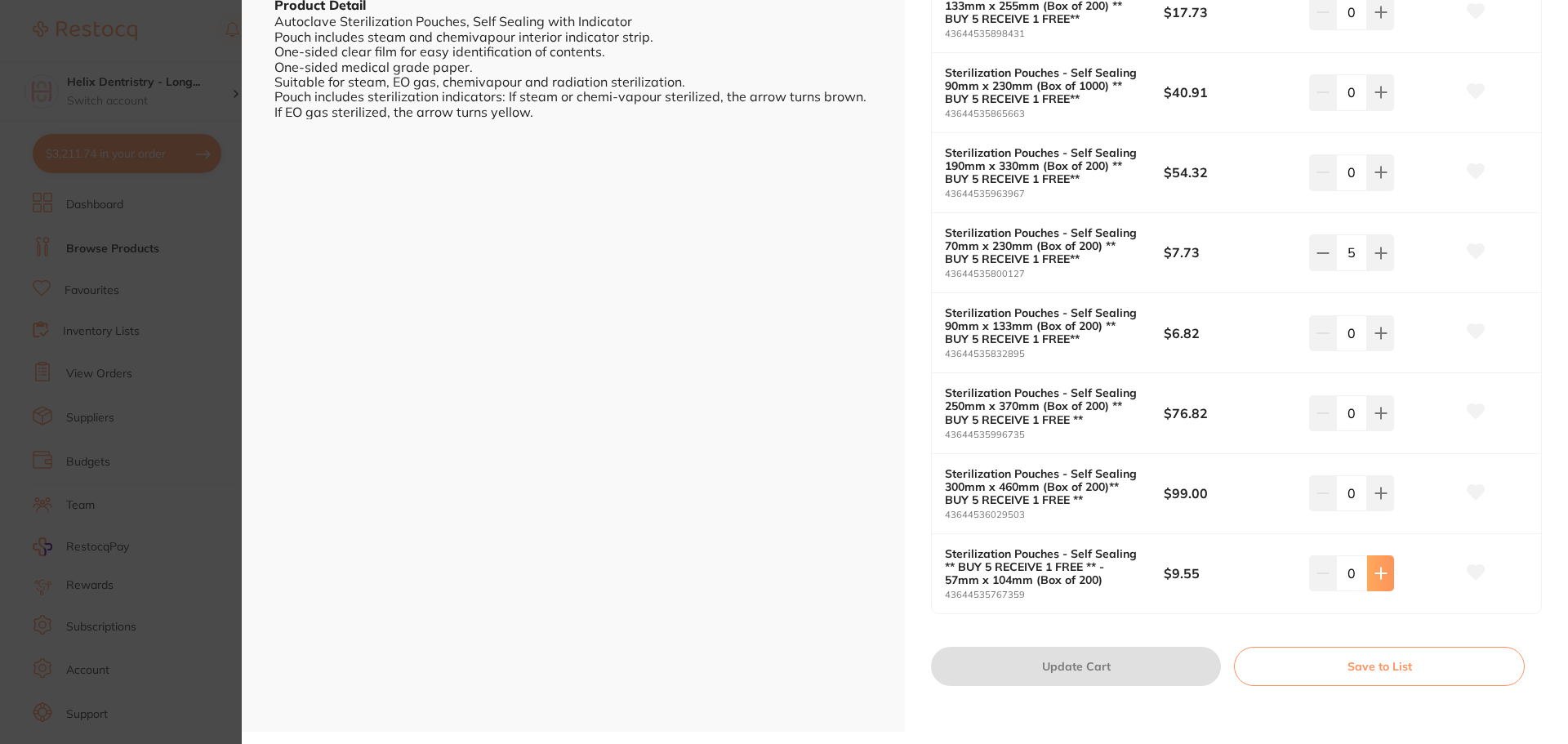
click at [1379, 564] on button at bounding box center [1380, 574] width 27 height 35
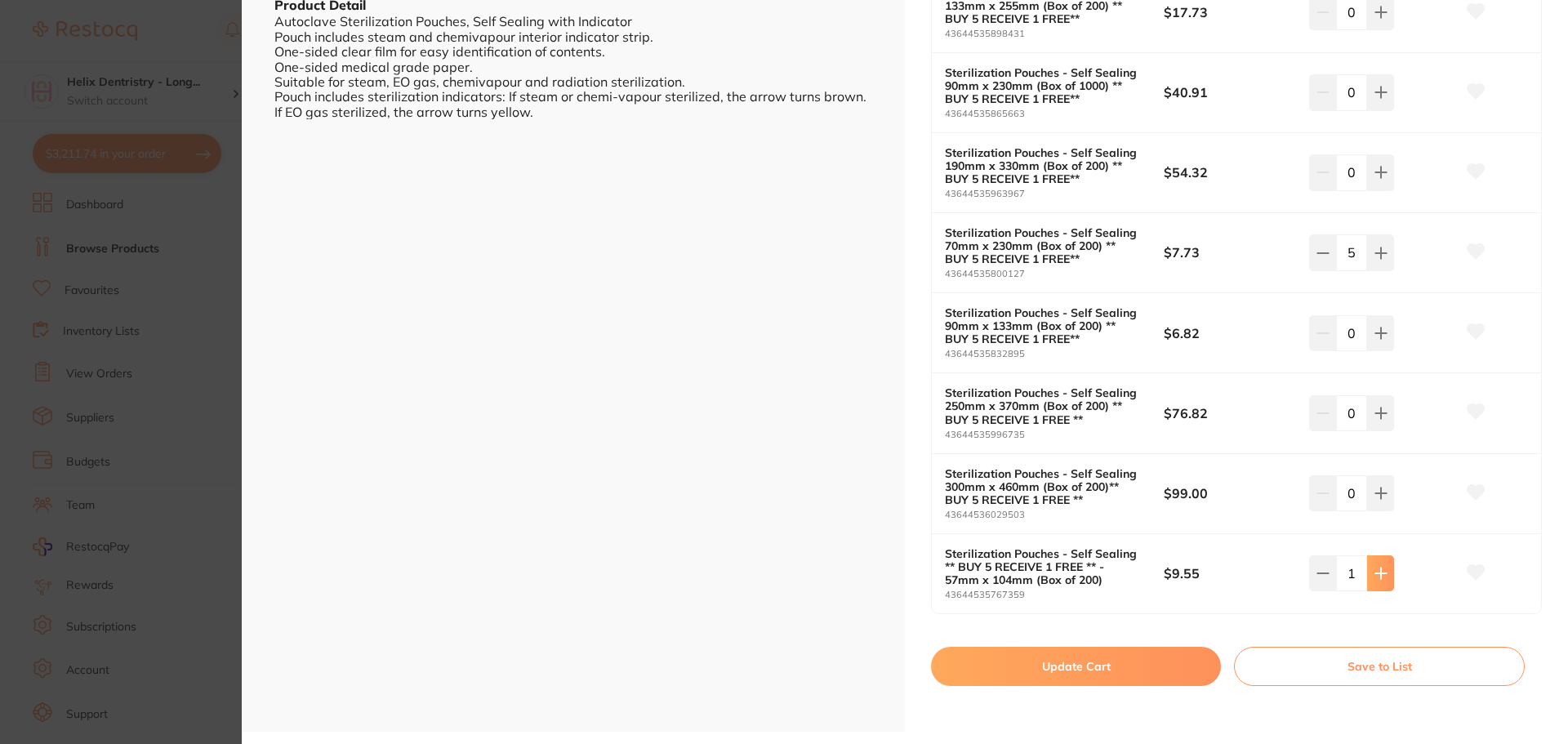
click at [1379, 564] on button at bounding box center [1380, 574] width 27 height 35
type input "5"
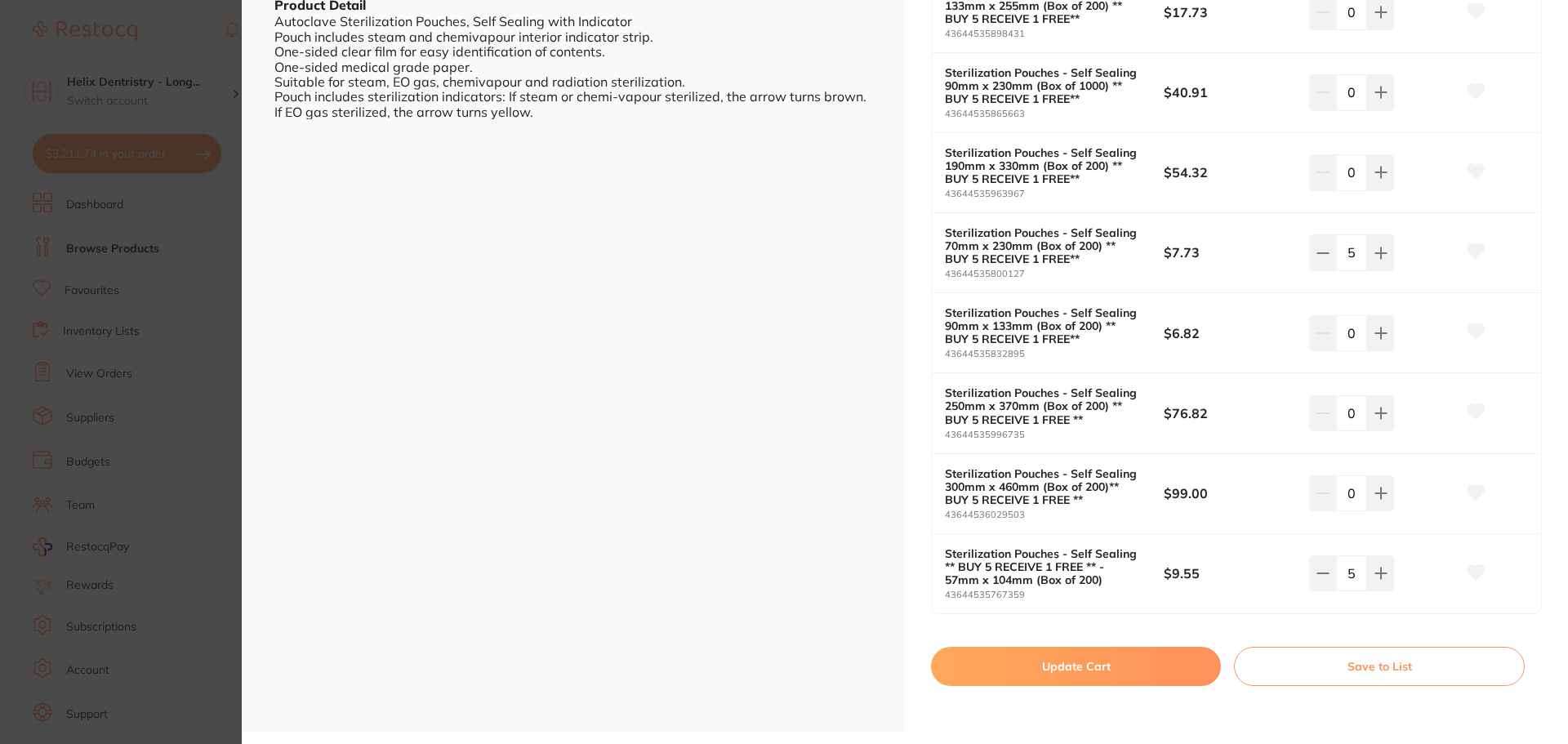
click at [1078, 656] on button "Update Cart" at bounding box center [1076, 667] width 290 height 39
checkbox input "false"
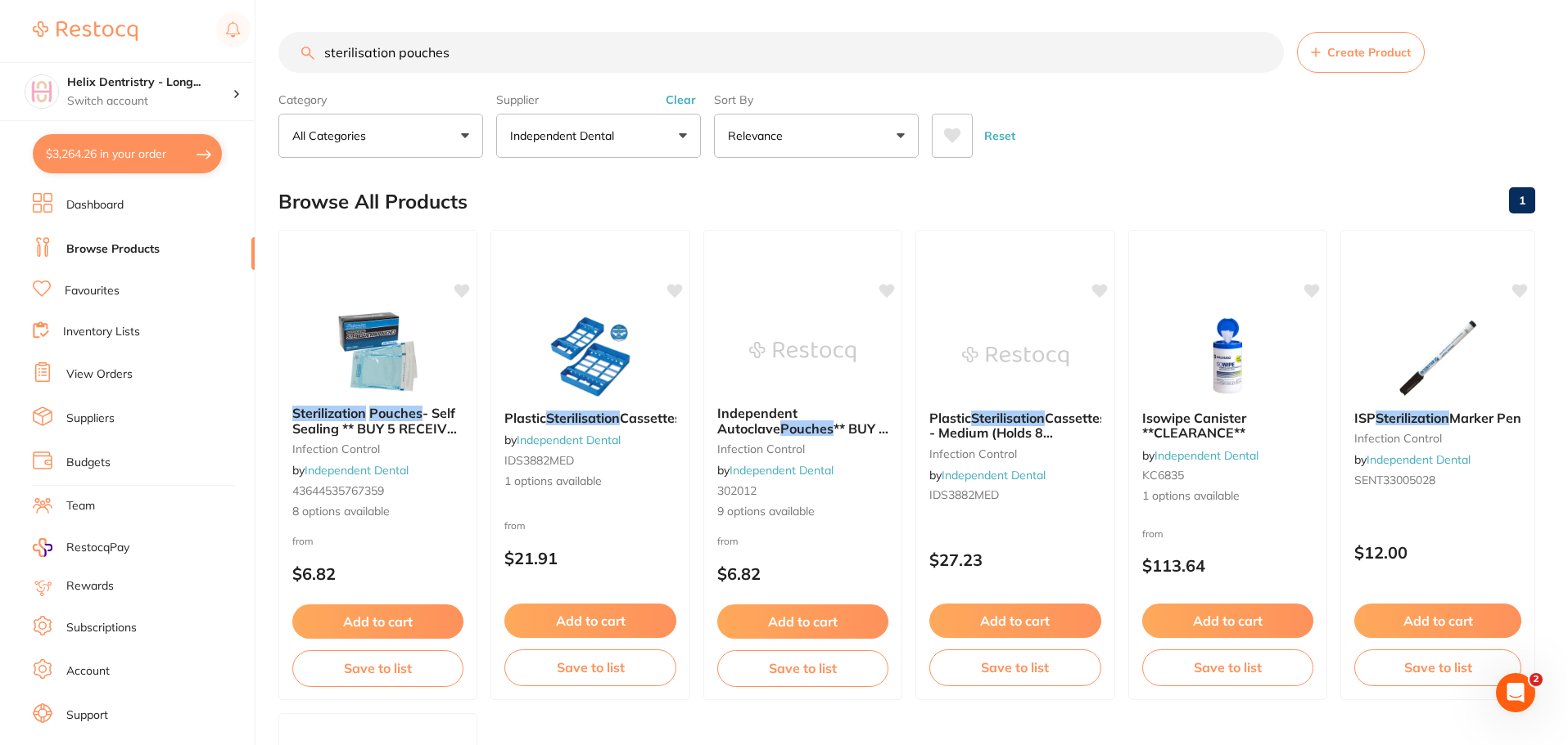
drag, startPoint x: 452, startPoint y: 53, endPoint x: 314, endPoint y: 51, distance: 138.0
click at [314, 51] on input "sterilisation pouches" at bounding box center [781, 51] width 1005 height 40
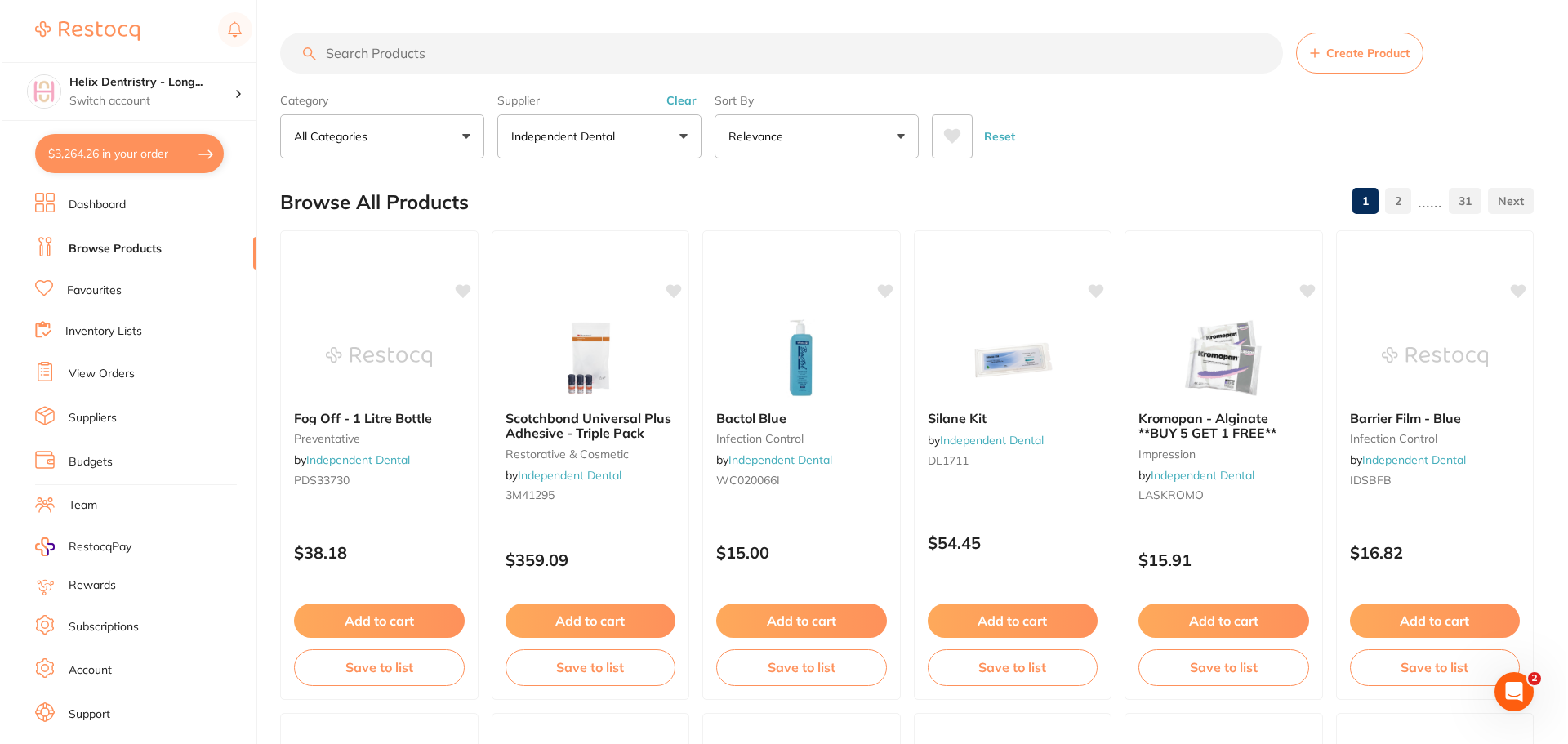
scroll to position [507, 0]
click at [149, 157] on button "$3,264.26 in your order" at bounding box center [126, 154] width 188 height 39
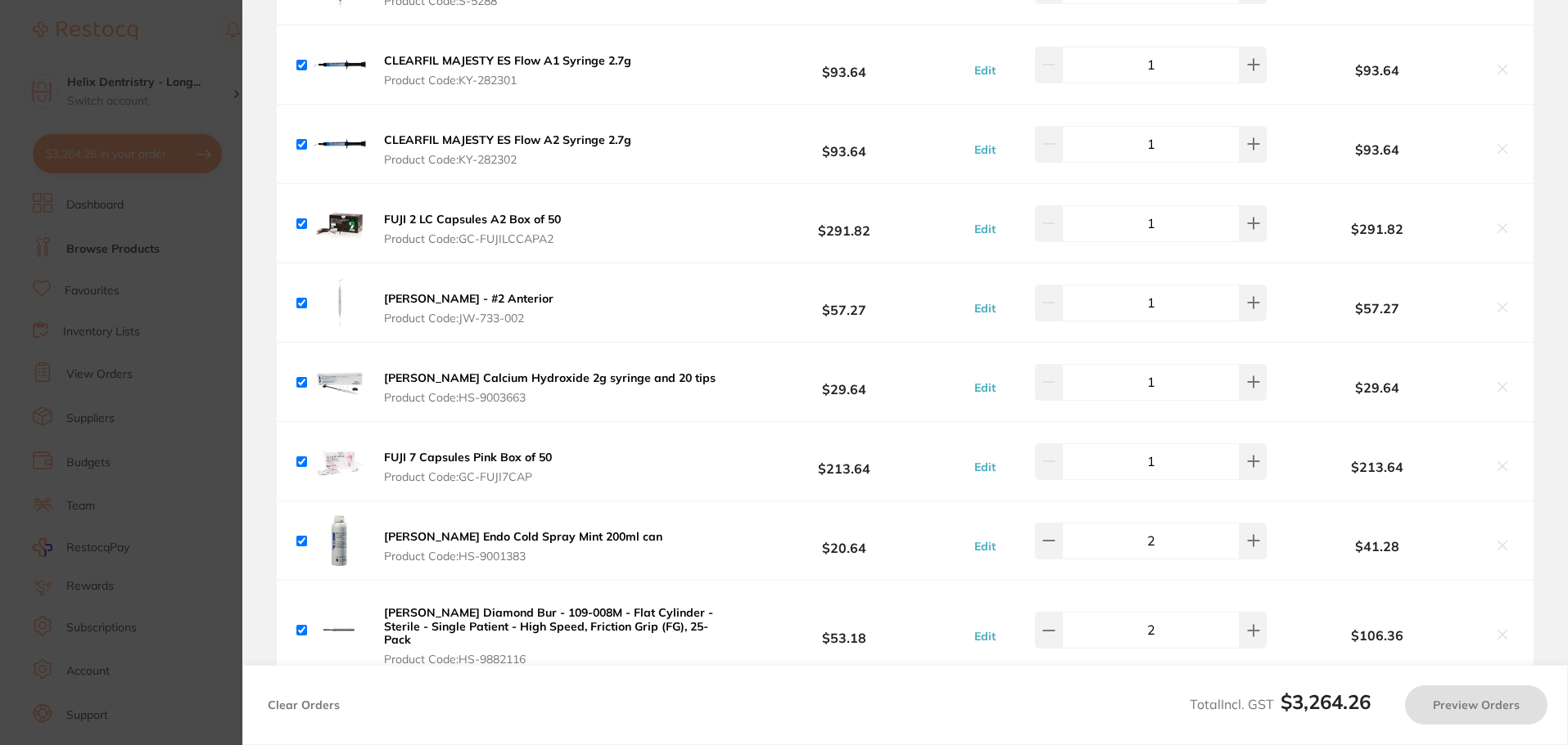
checkbox input "true"
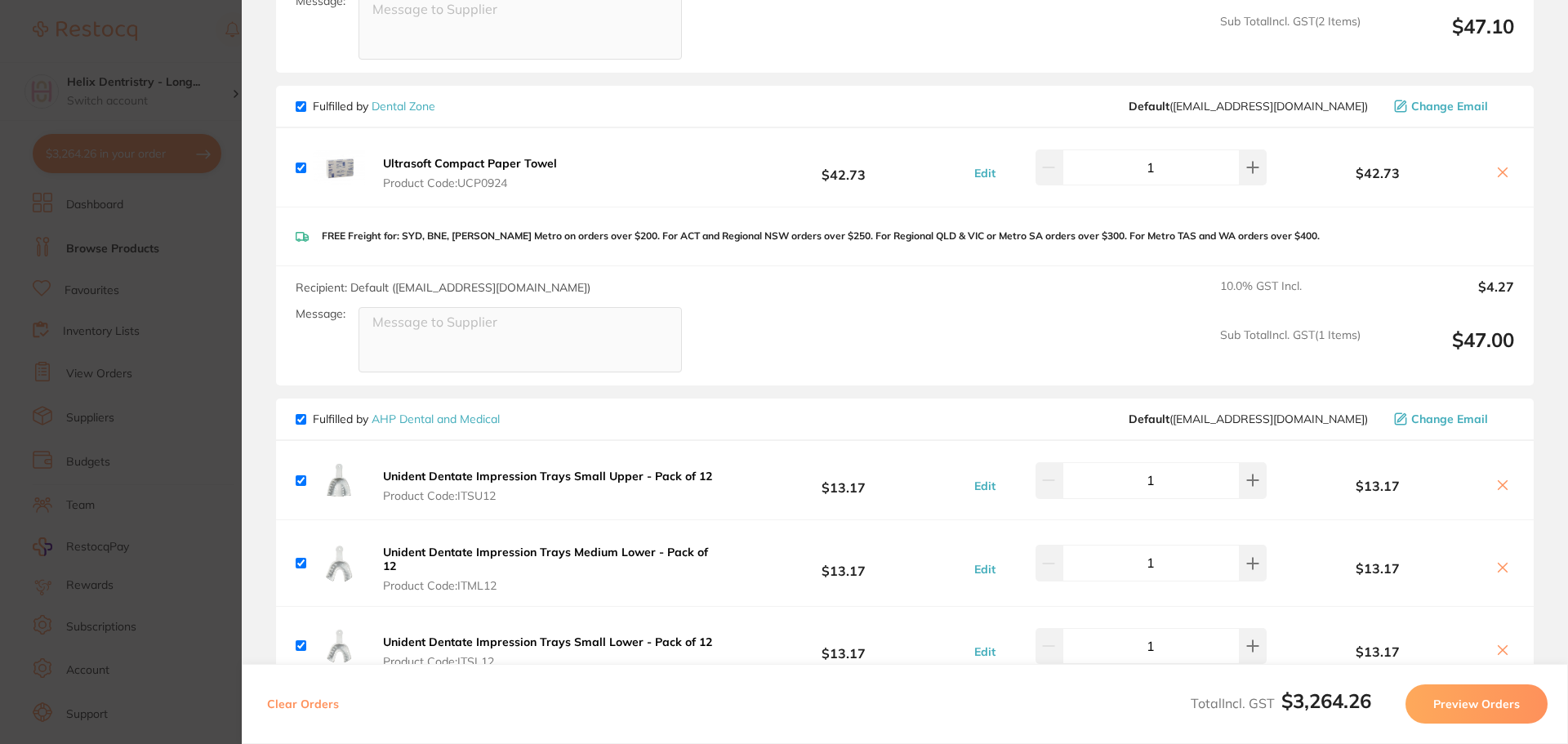
scroll to position [3843, 0]
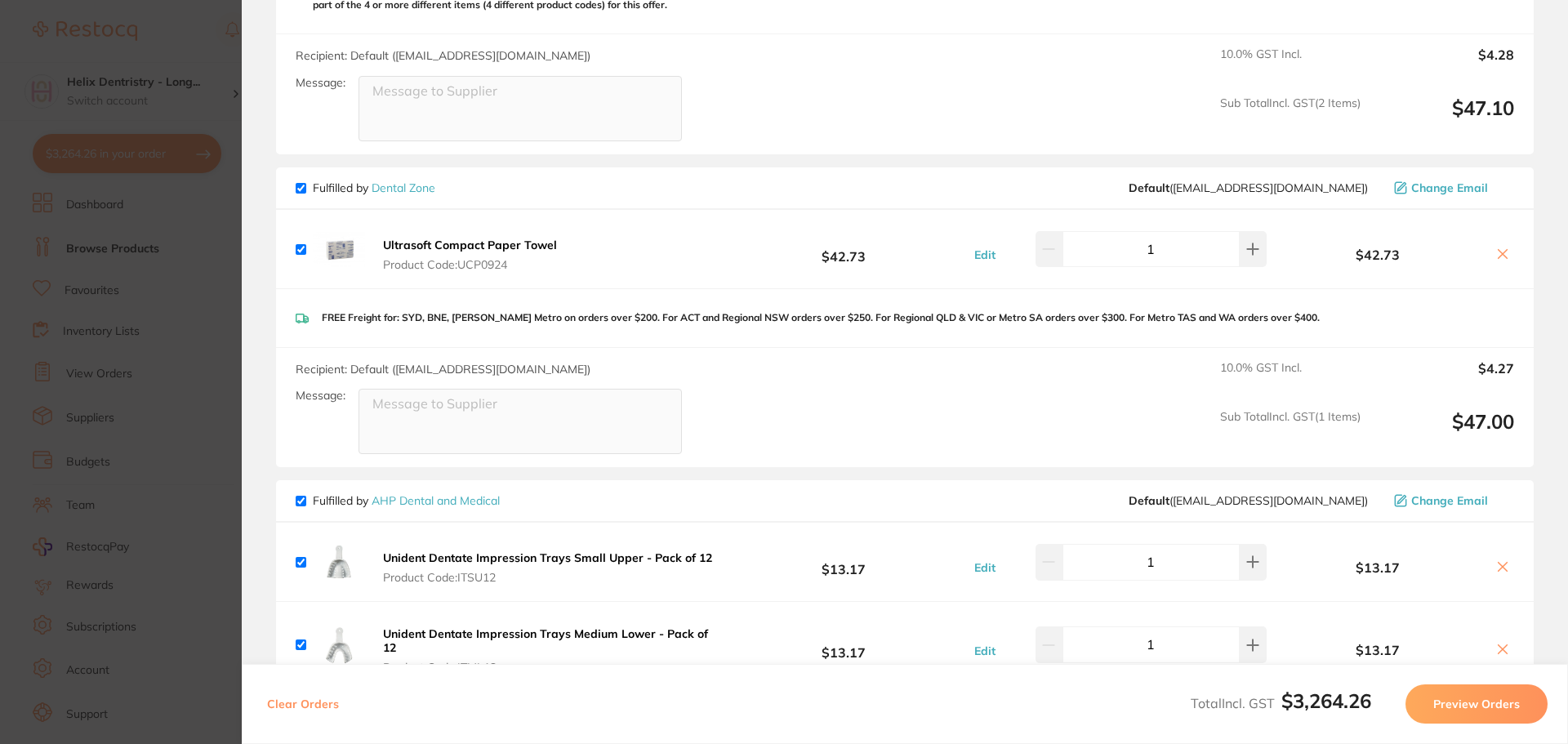
click at [200, 215] on section "Update RRP Set your pre negotiated price for this item. Item Agreed RRP (excl. …" at bounding box center [784, 372] width 1568 height 744
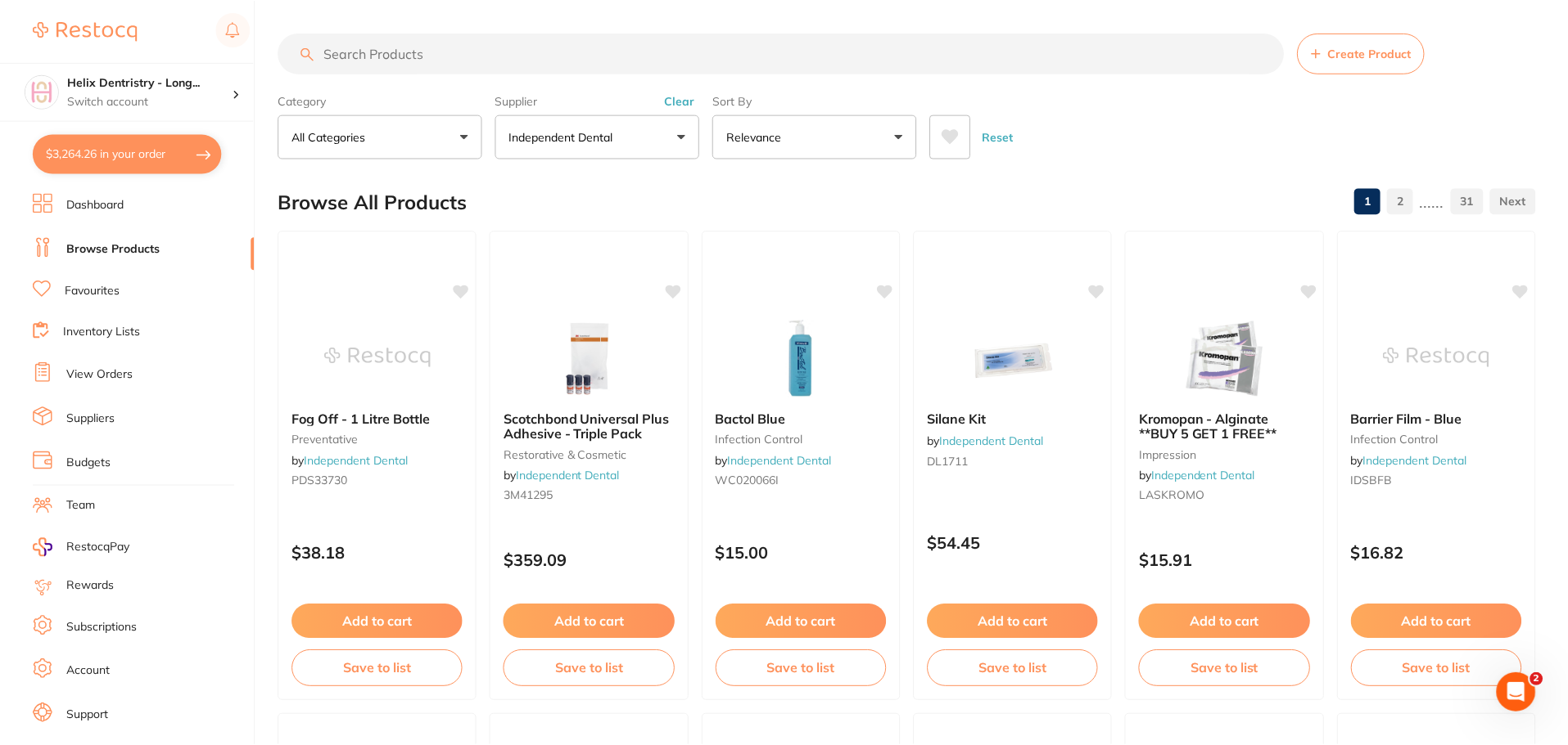
scroll to position [1, 0]
click at [434, 56] on input "search" at bounding box center [781, 51] width 1005 height 40
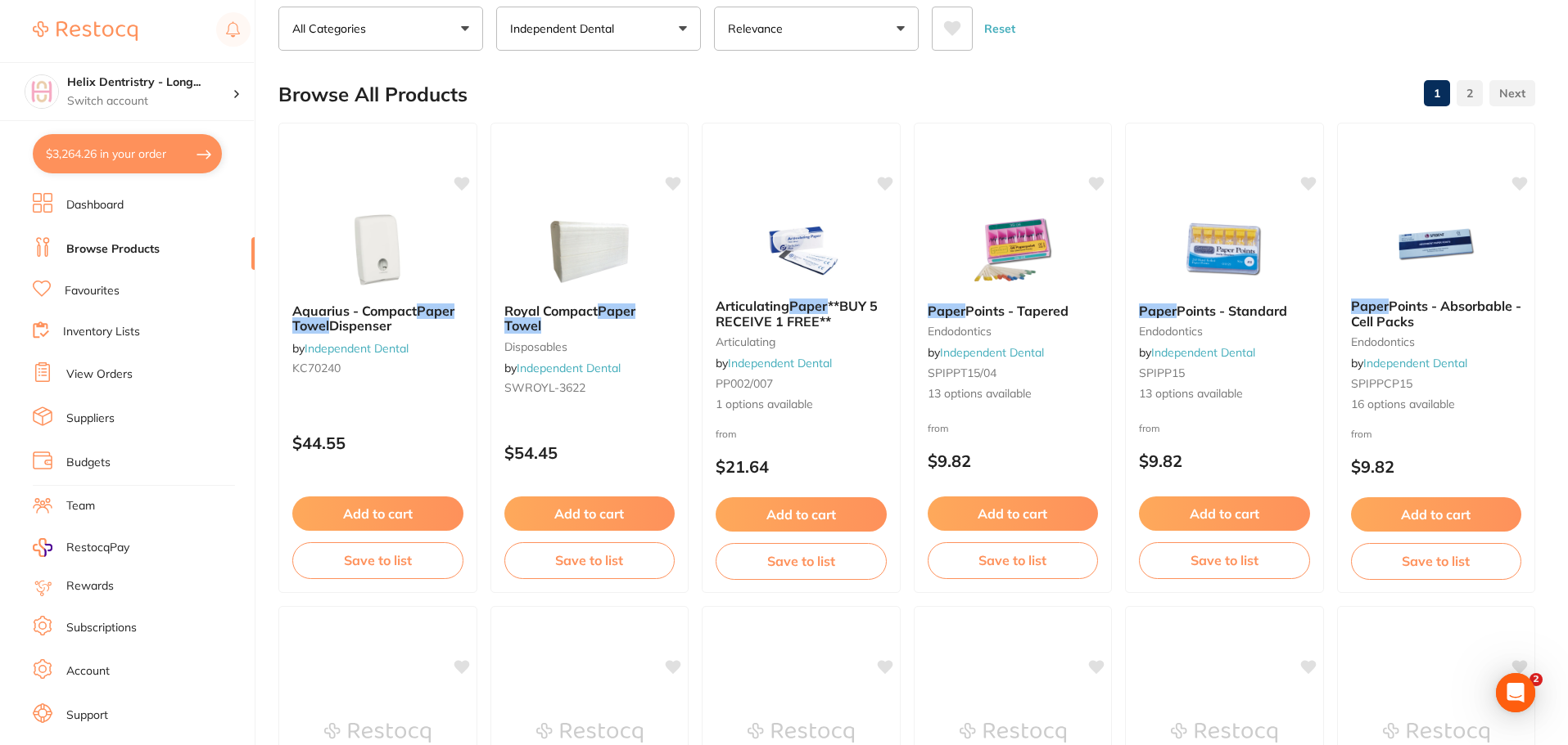
scroll to position [0, 0]
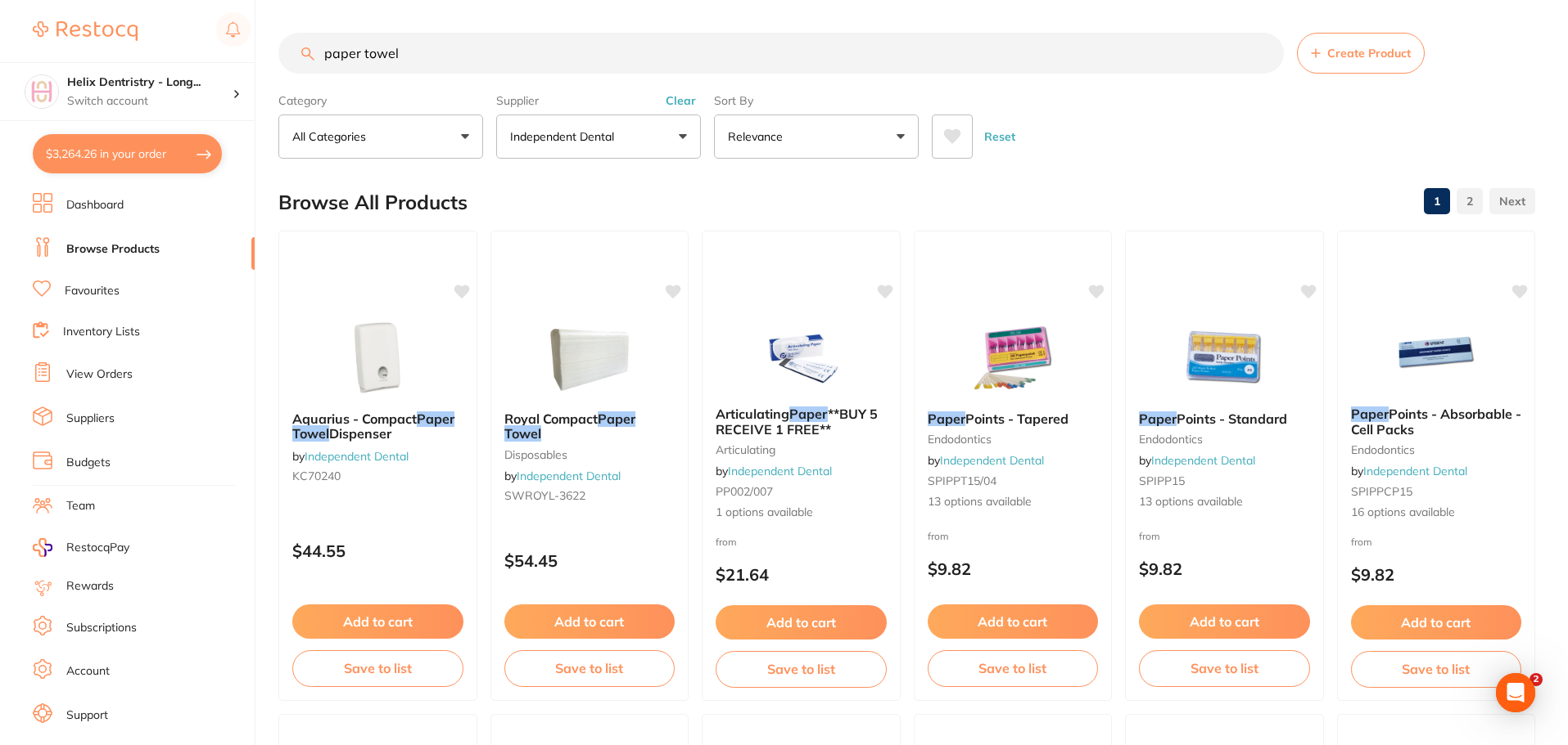
type input "paper towel"
click at [677, 89] on div "Supplier Independent Dental All Suppliers Dentsply Sirona Adam Dental AHP Denta…" at bounding box center [597, 122] width 204 height 72
click at [677, 106] on button "Clear" at bounding box center [680, 101] width 40 height 15
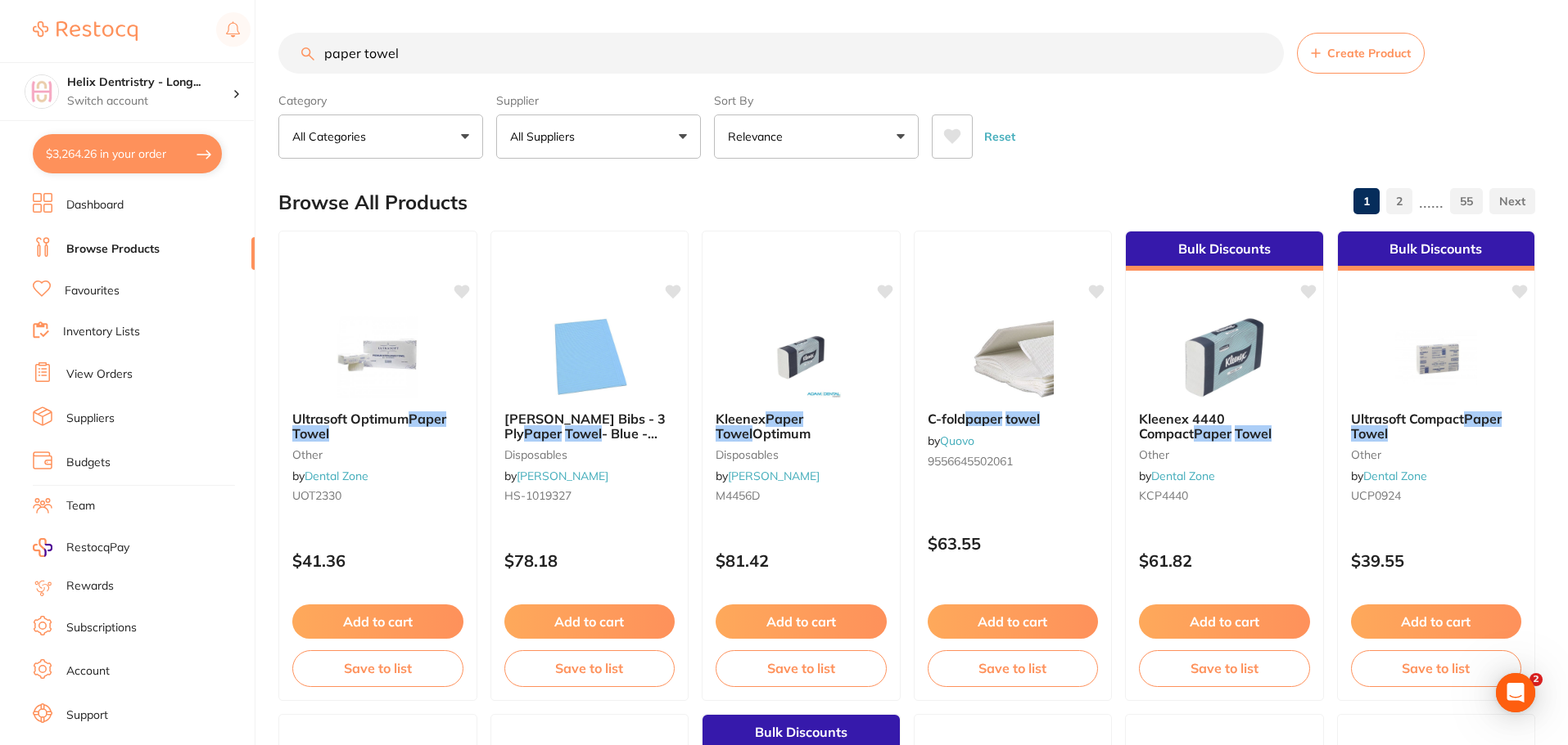
click at [133, 165] on button "$3,264.26 in your order" at bounding box center [126, 154] width 189 height 39
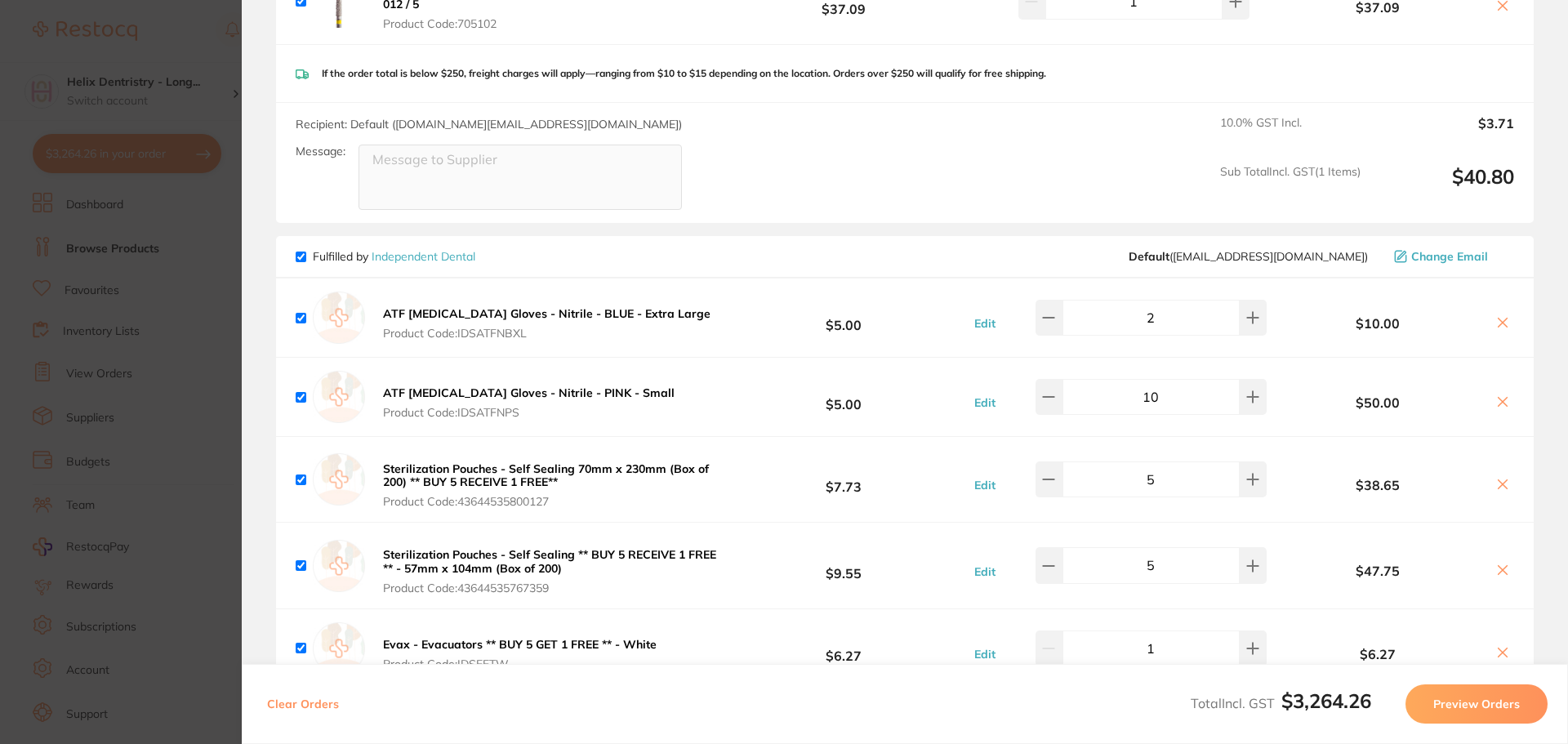
scroll to position [1392, 0]
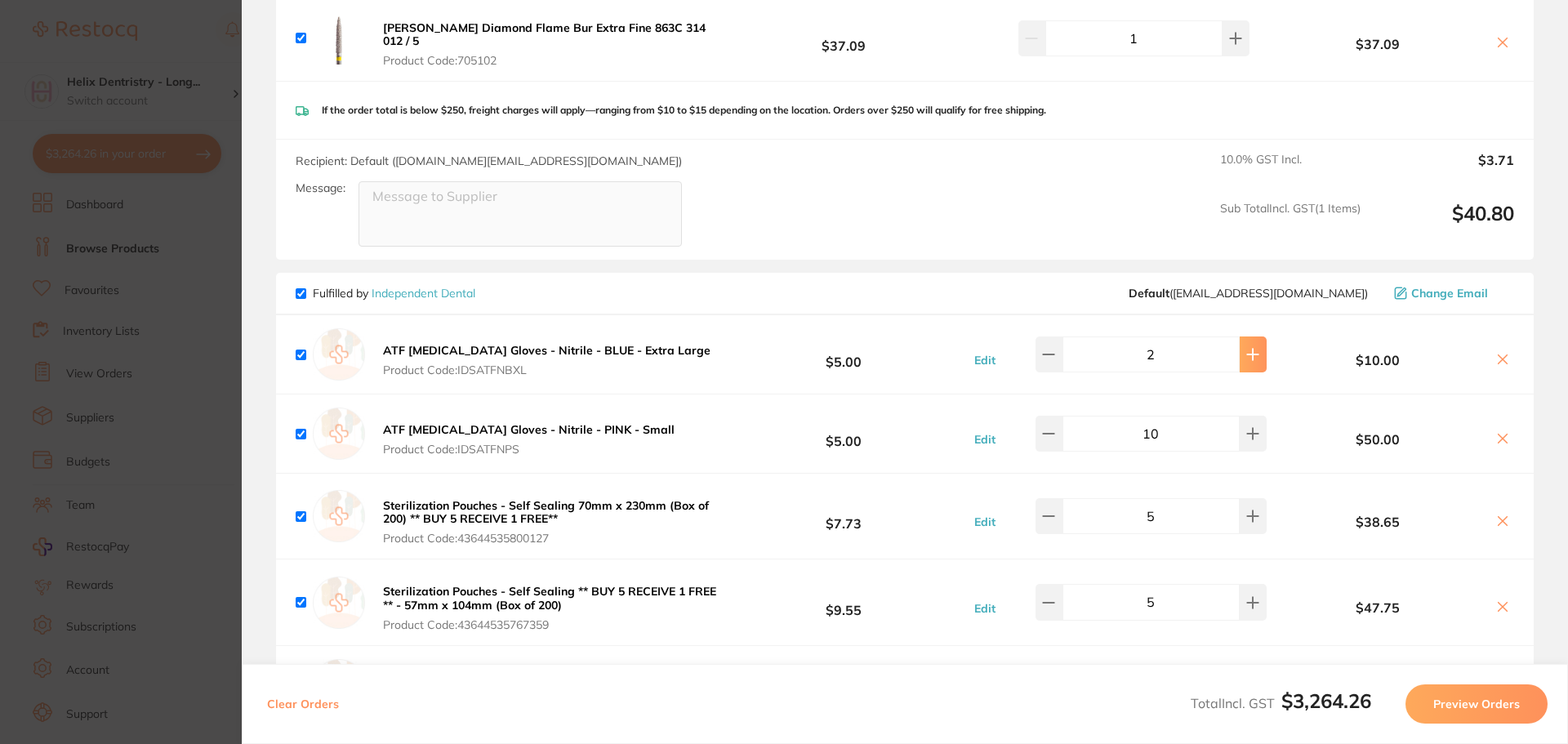
click at [1239, 338] on button at bounding box center [1252, 355] width 27 height 35
type input "3"
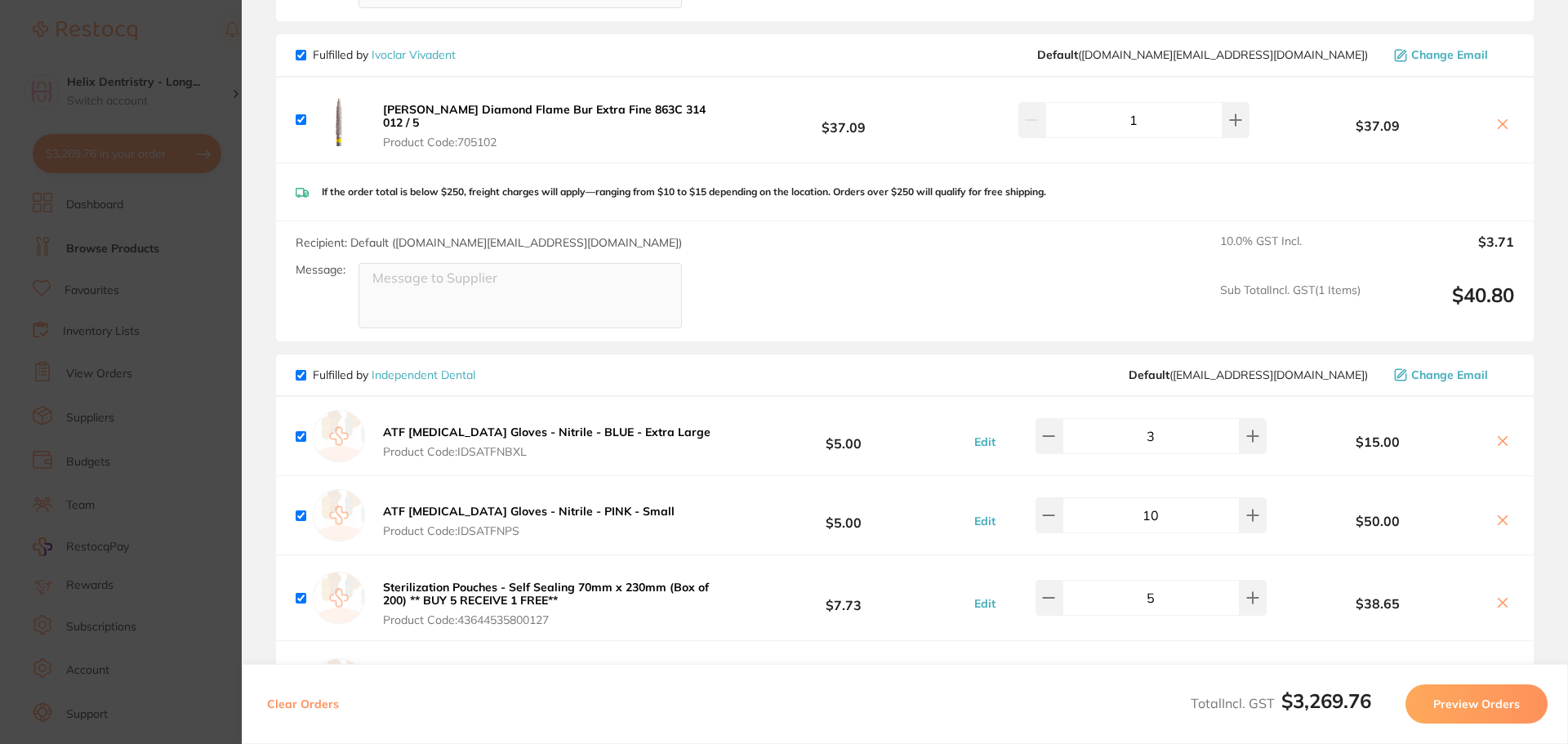
scroll to position [1230, 0]
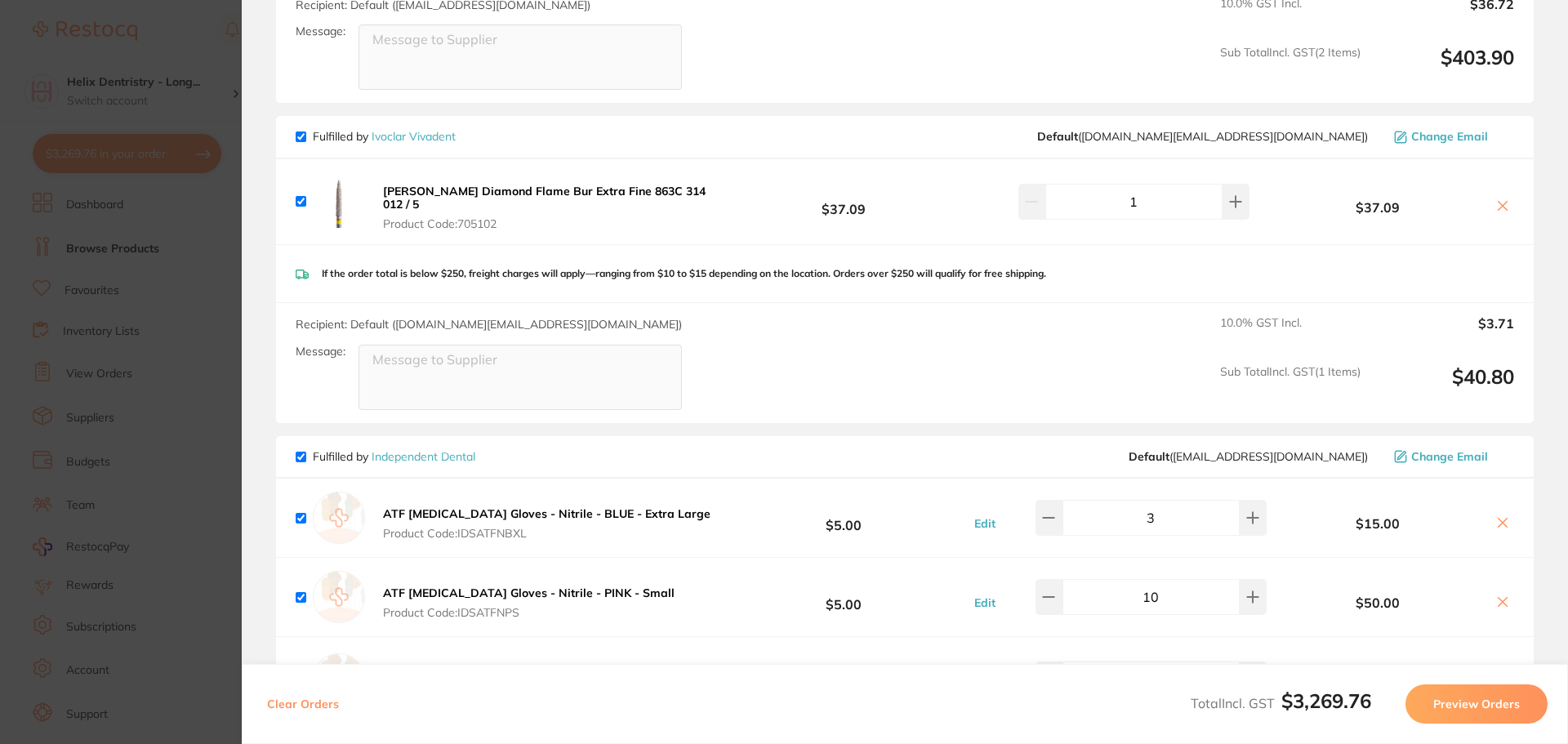
click at [193, 253] on section "Update RRP Set your pre negotiated price for this item. Item Agreed RRP (excl. …" at bounding box center [784, 372] width 1568 height 744
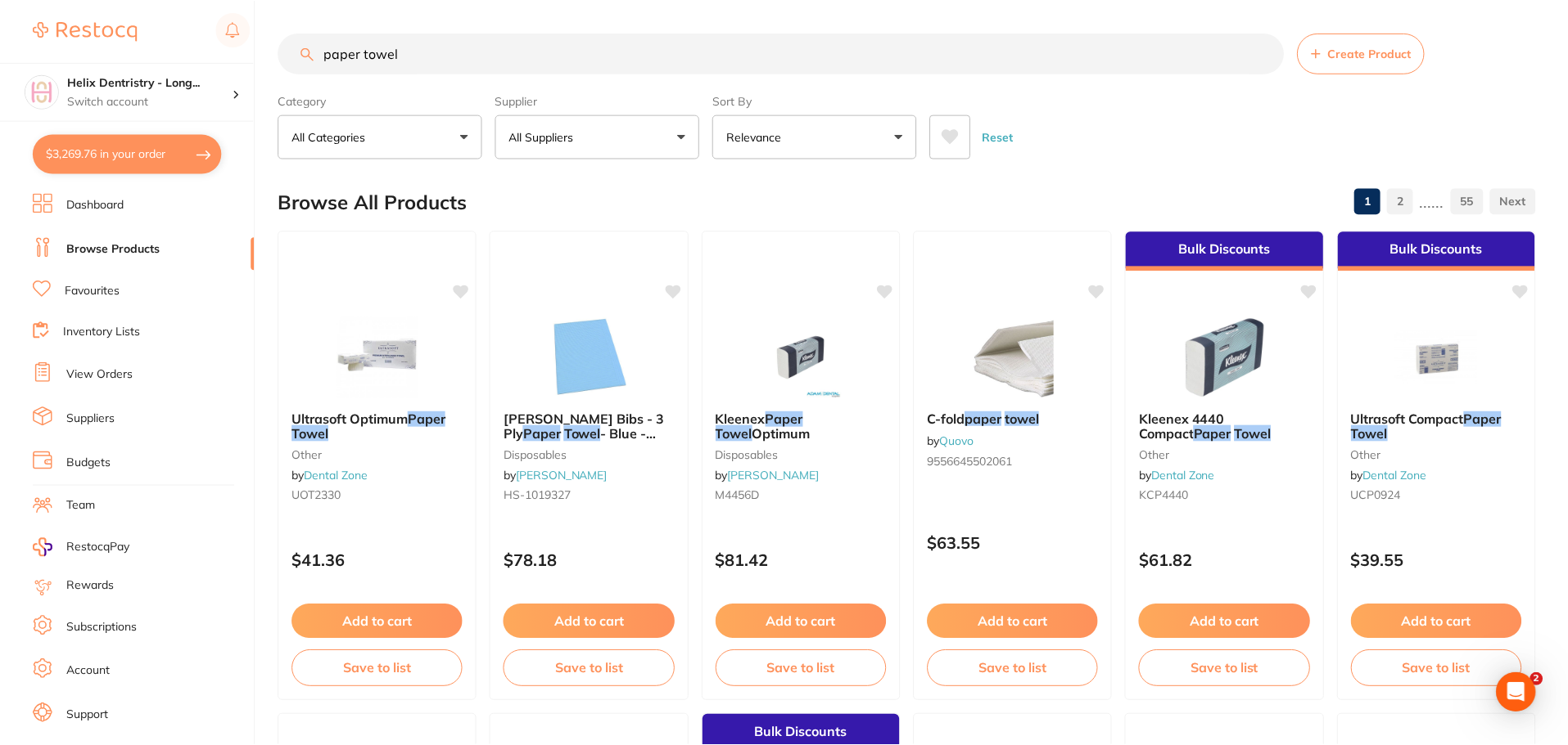
scroll to position [9, 0]
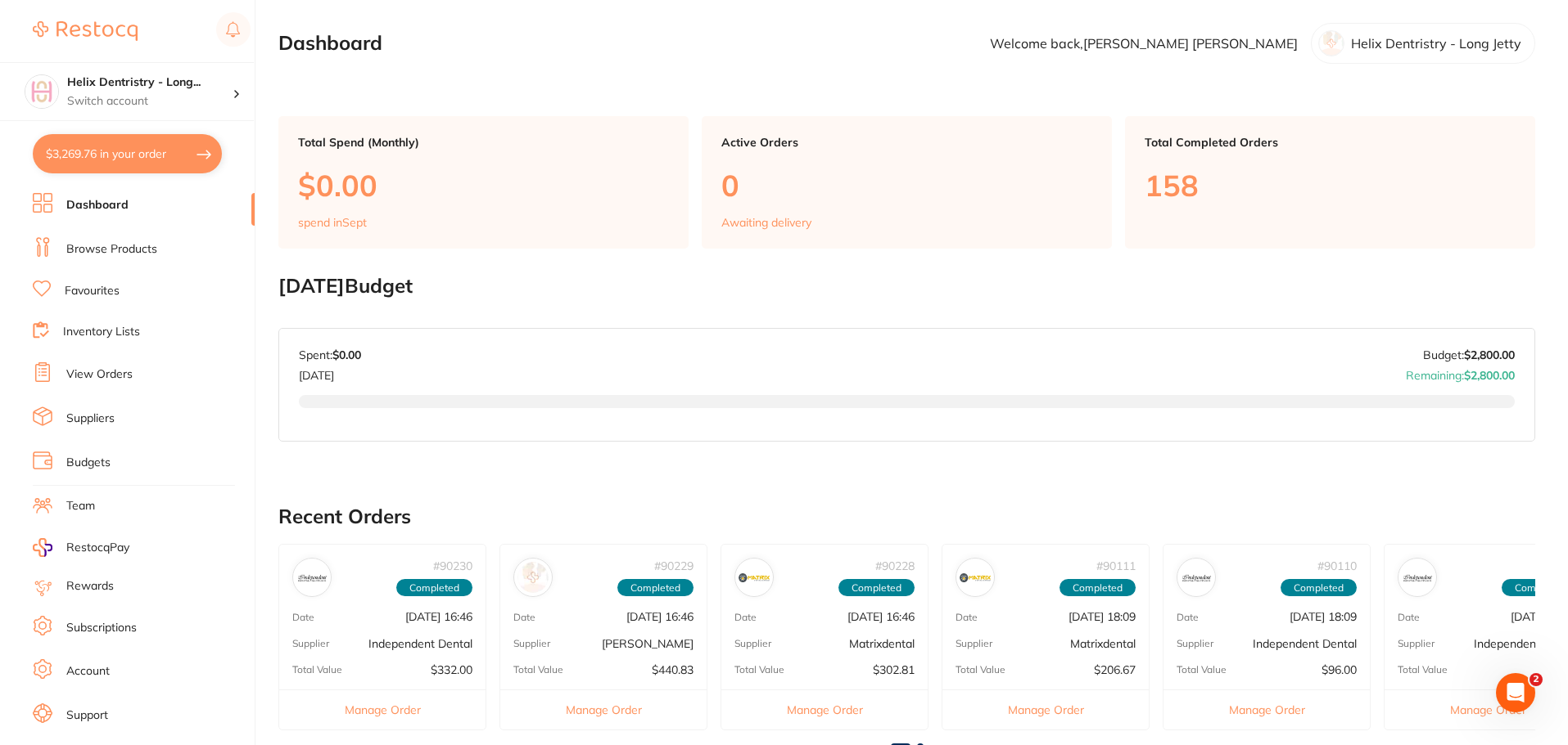
click at [150, 156] on button "$3,269.76 in your order" at bounding box center [126, 154] width 189 height 39
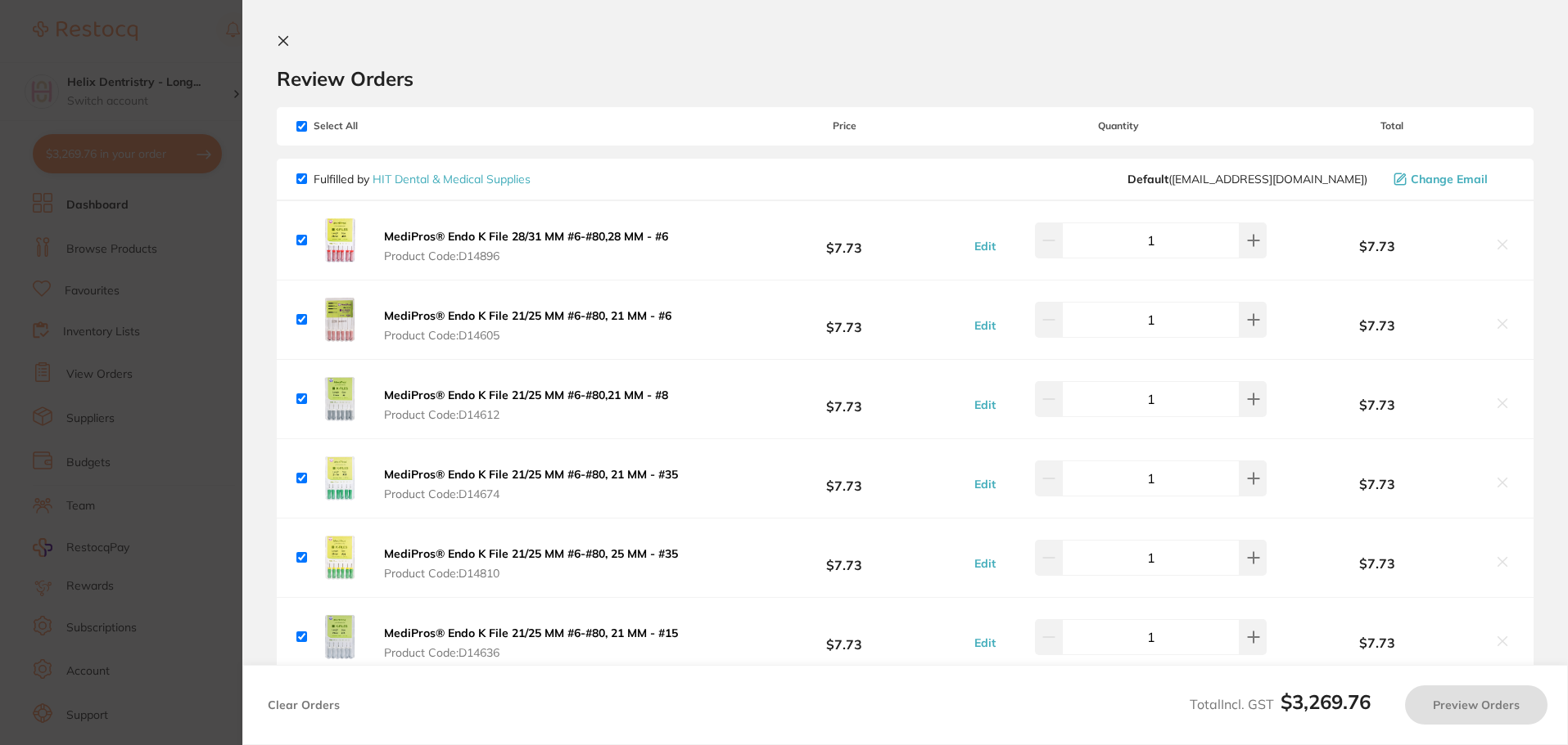
checkbox input "true"
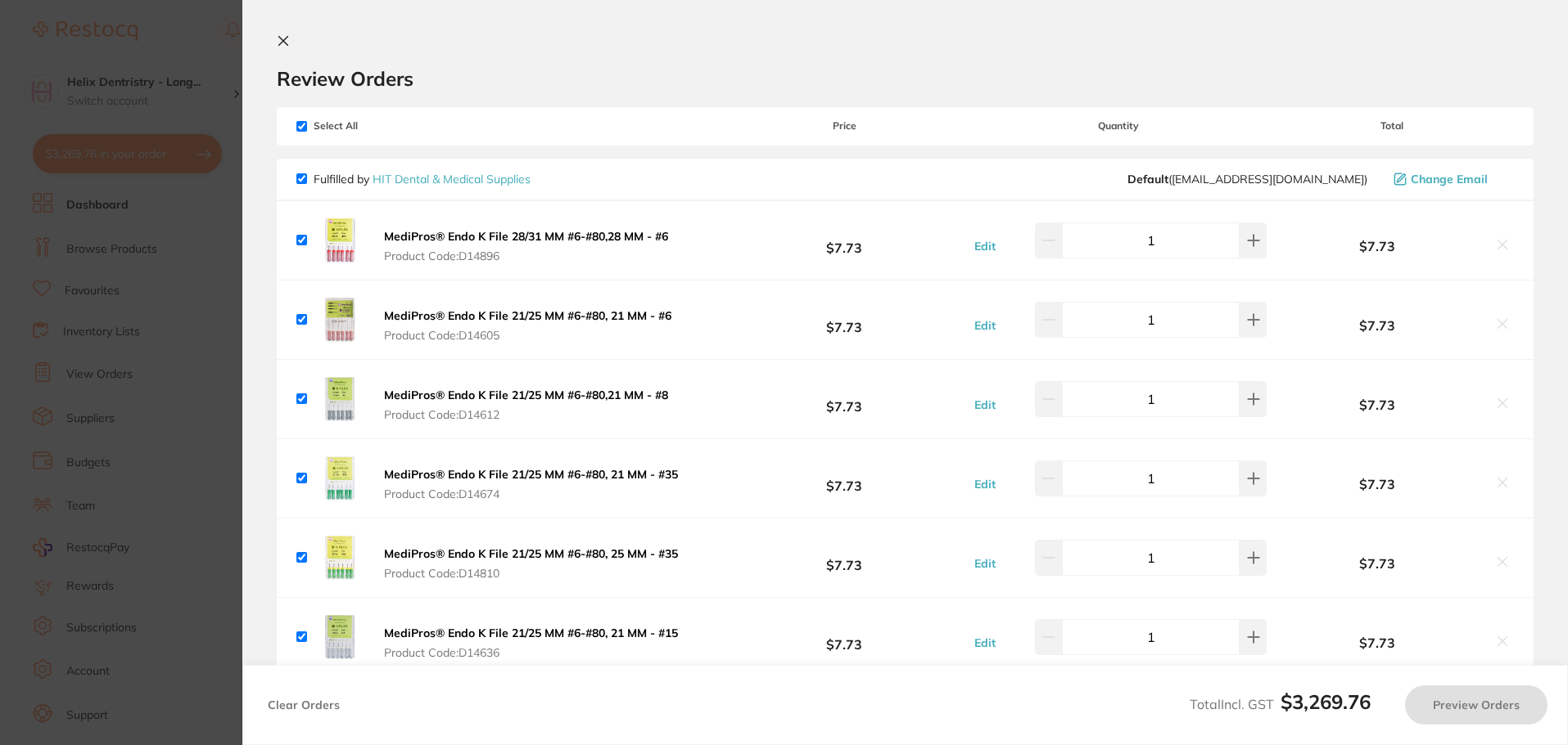
checkbox input "true"
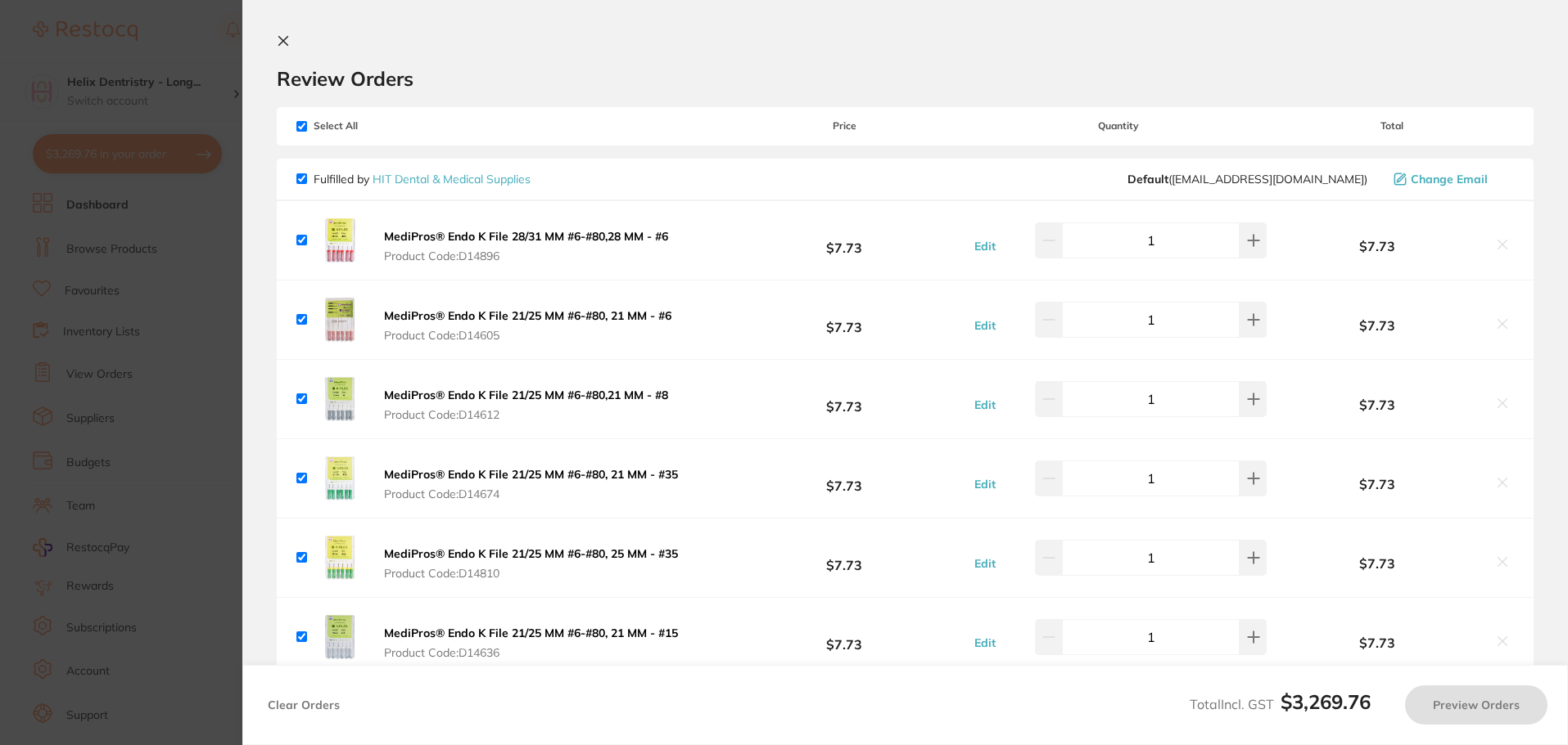
checkbox input "true"
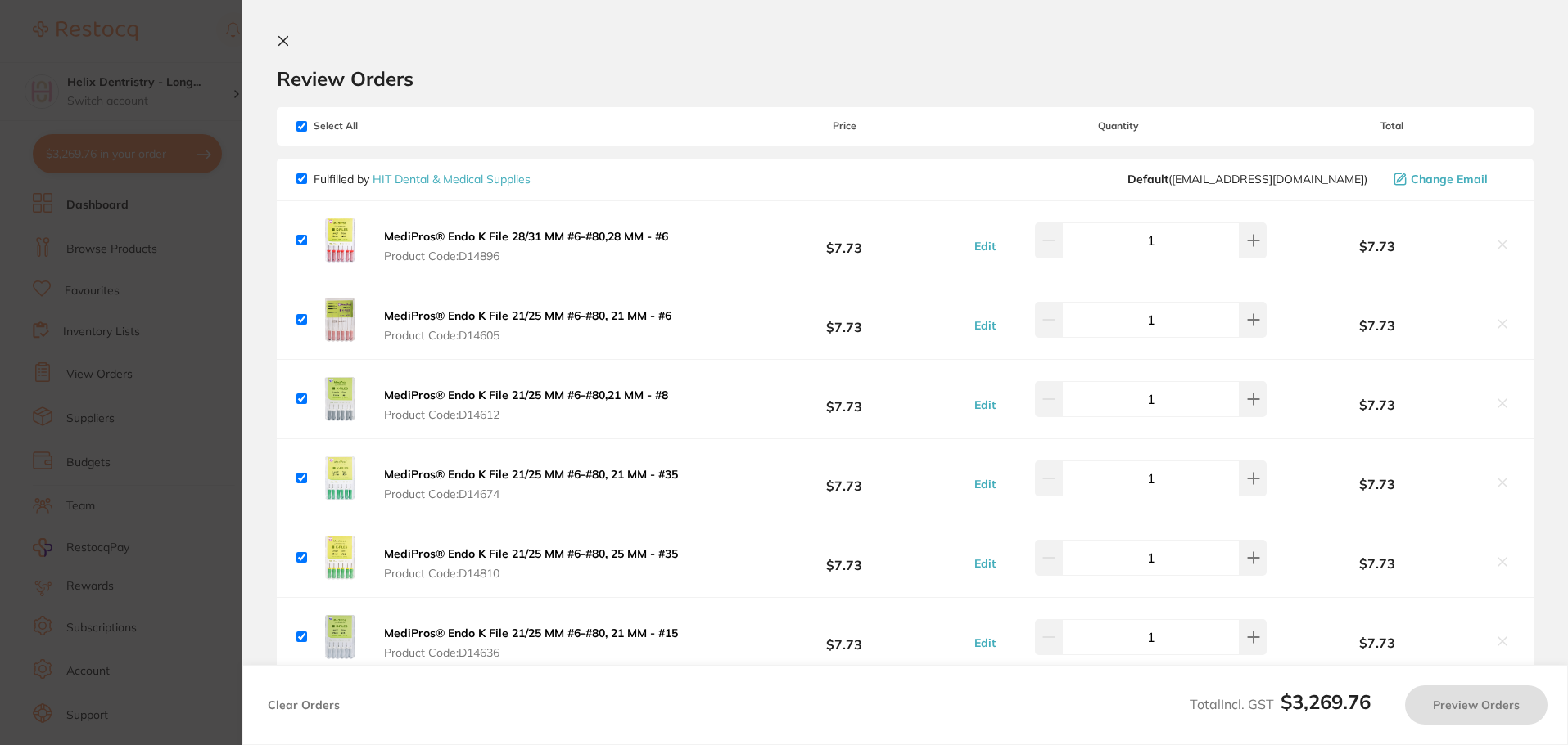
checkbox input "true"
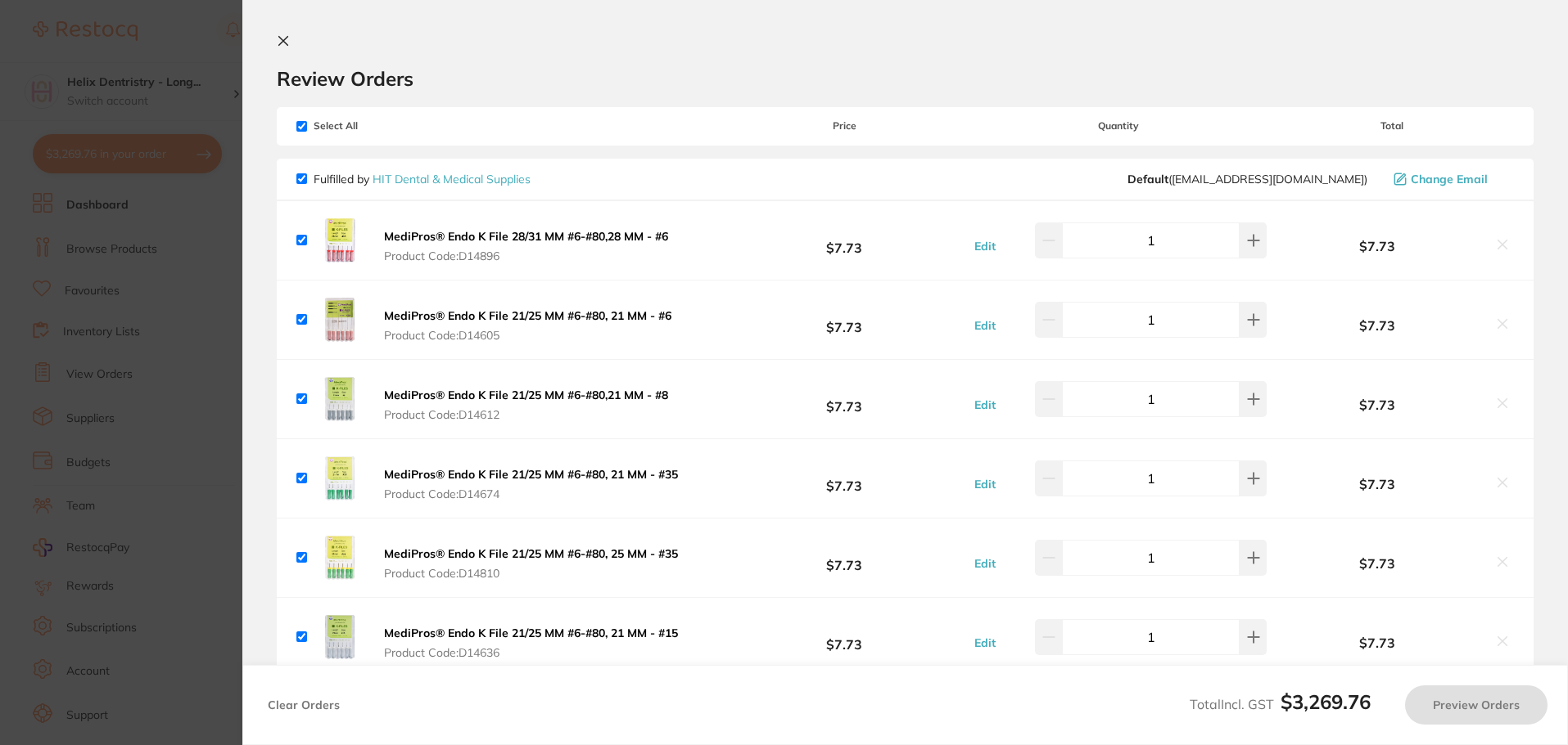
checkbox input "true"
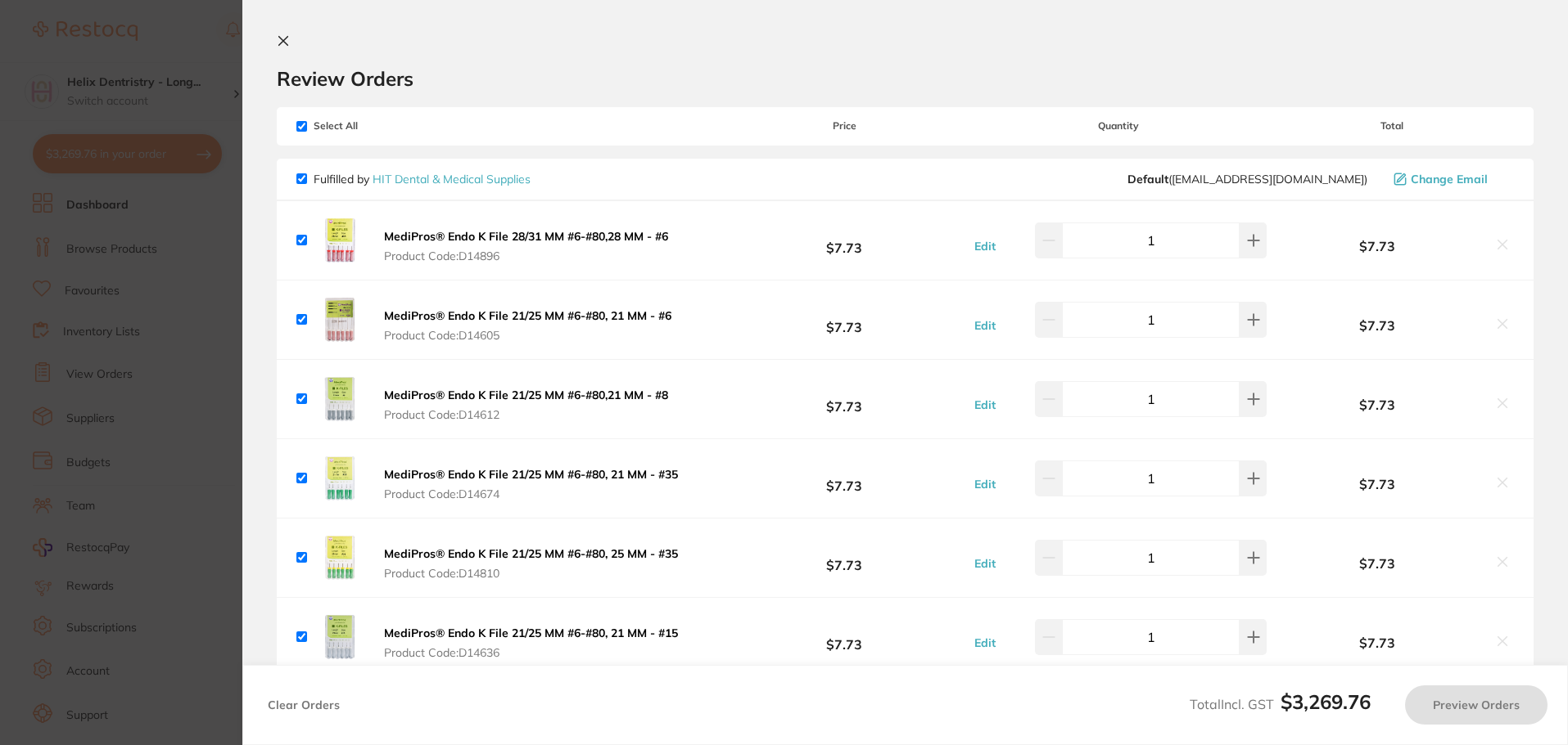
checkbox input "true"
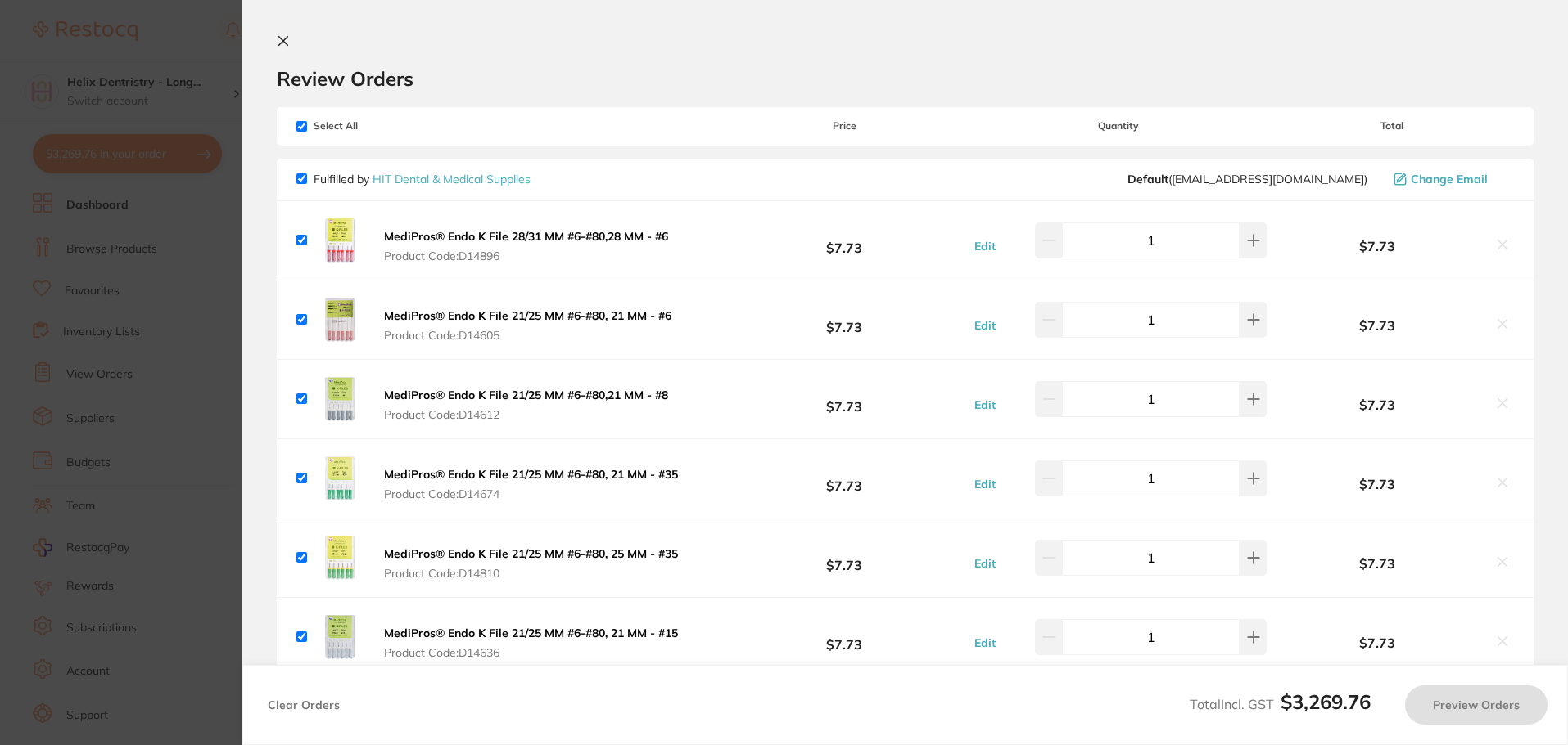
checkbox input "true"
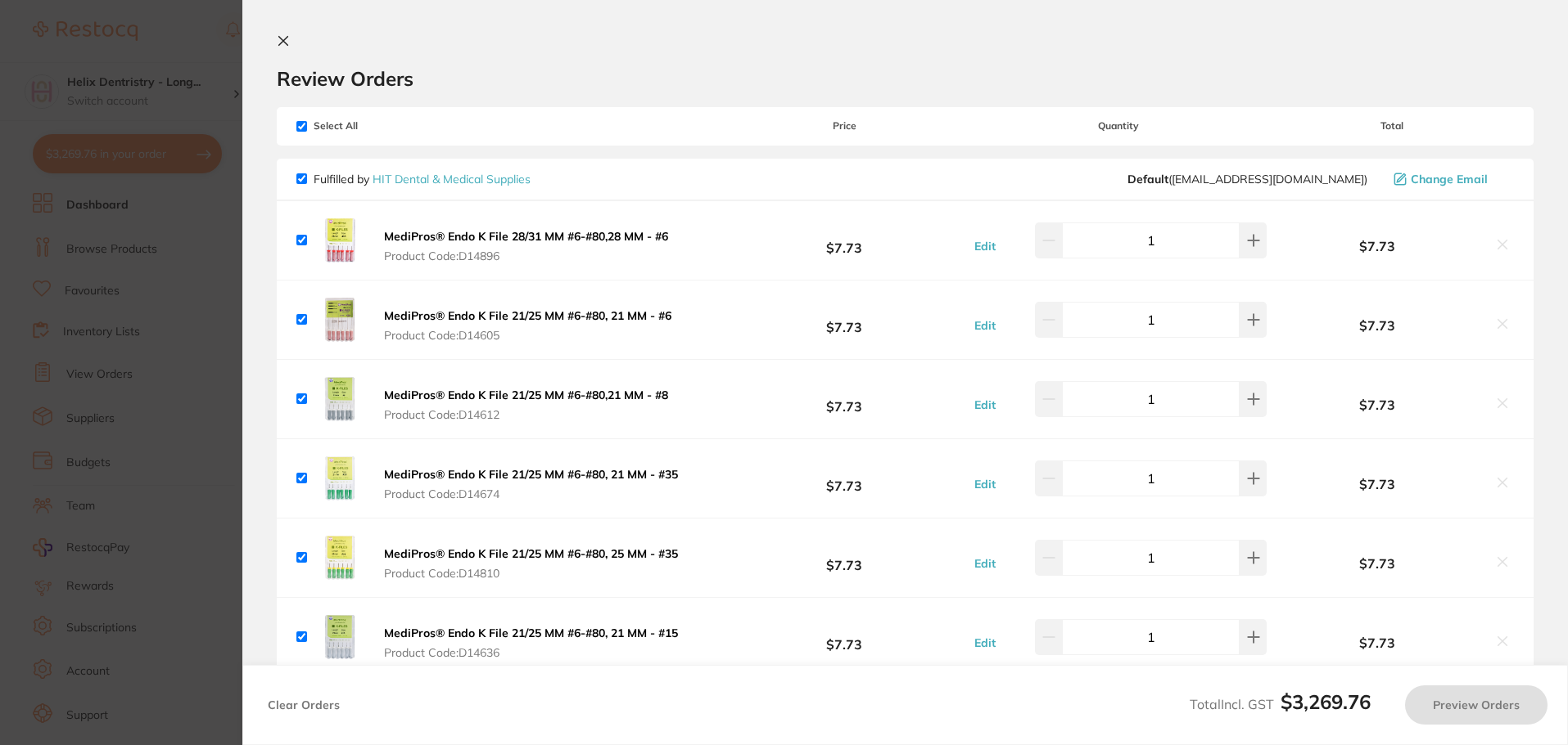
checkbox input "true"
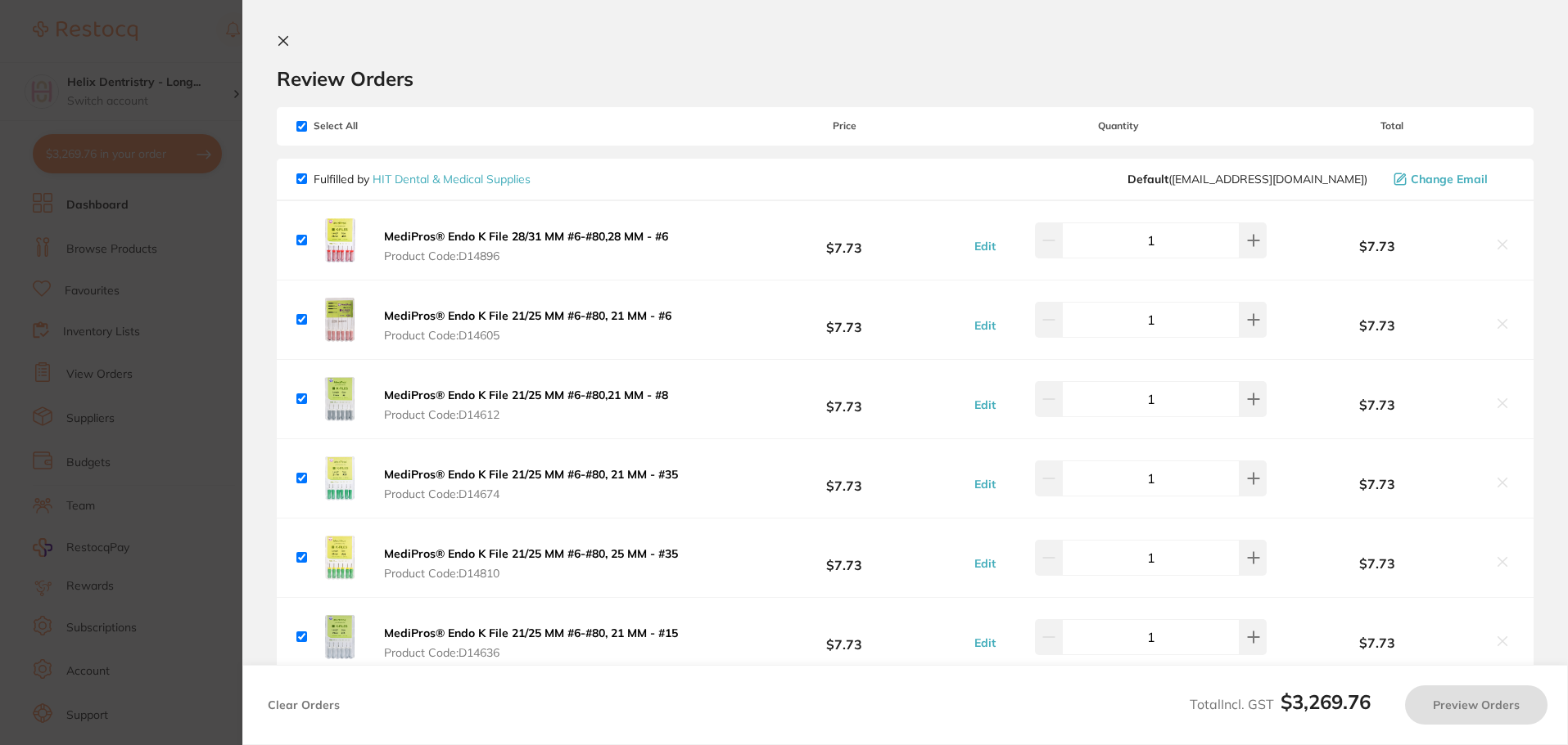
checkbox input "true"
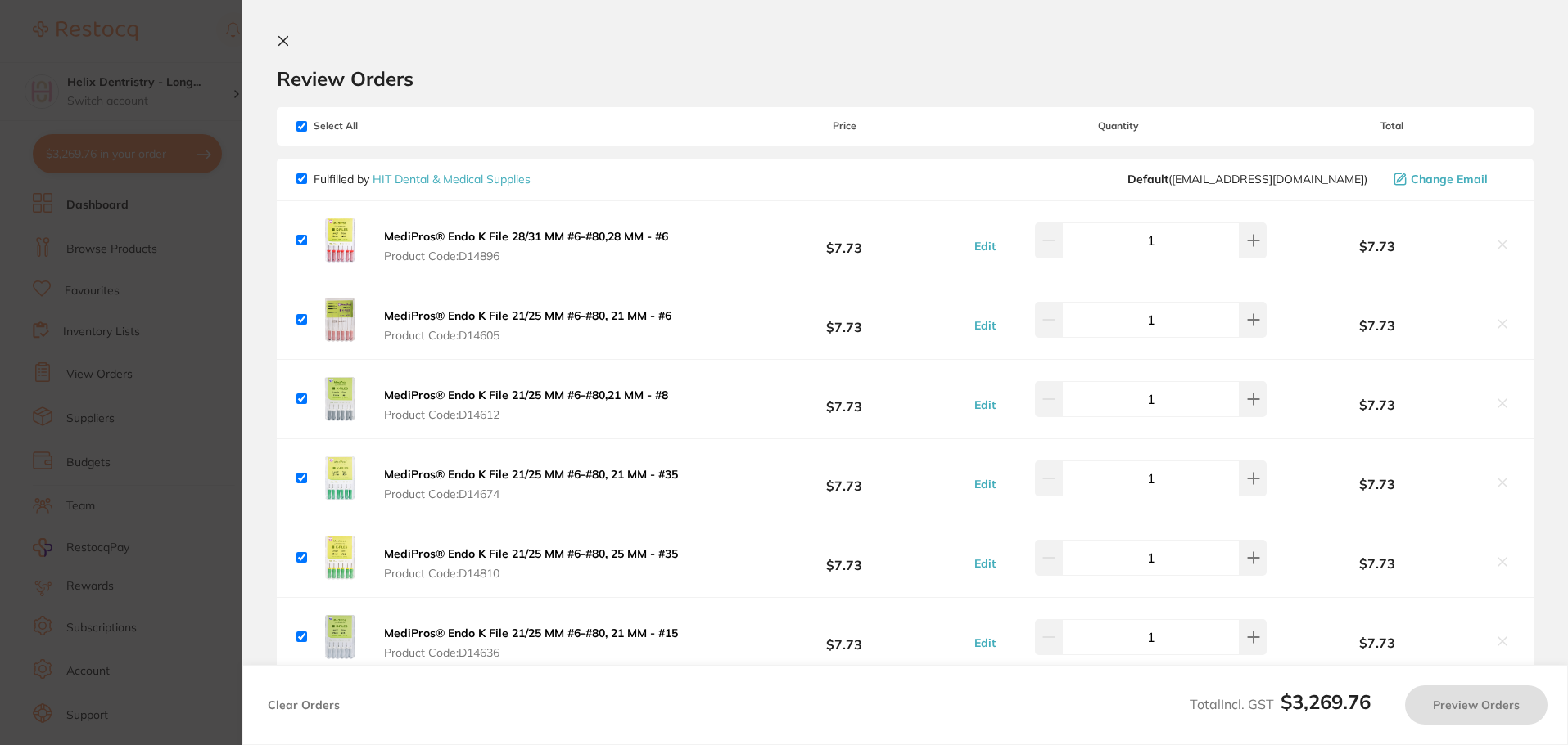
checkbox input "true"
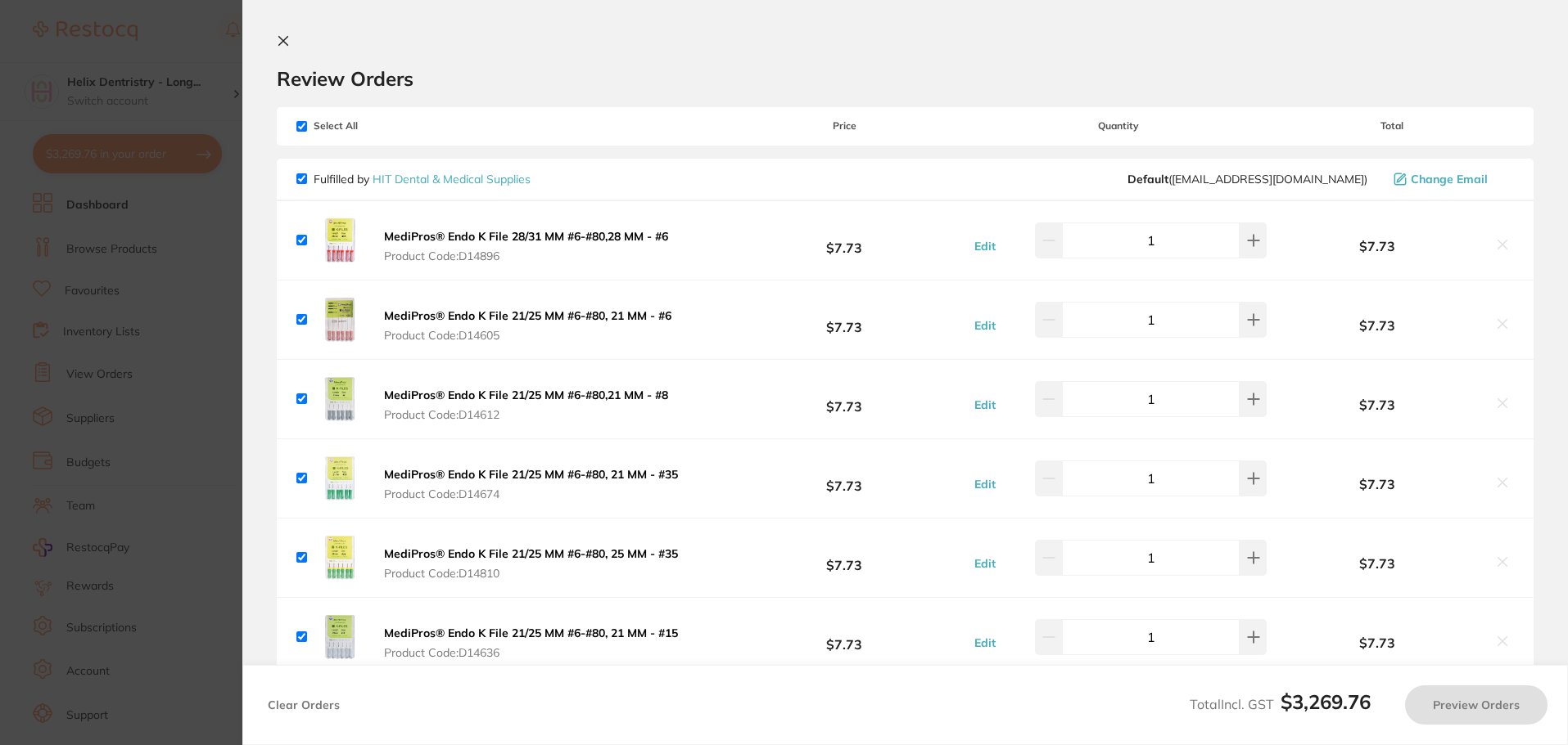
checkbox input "true"
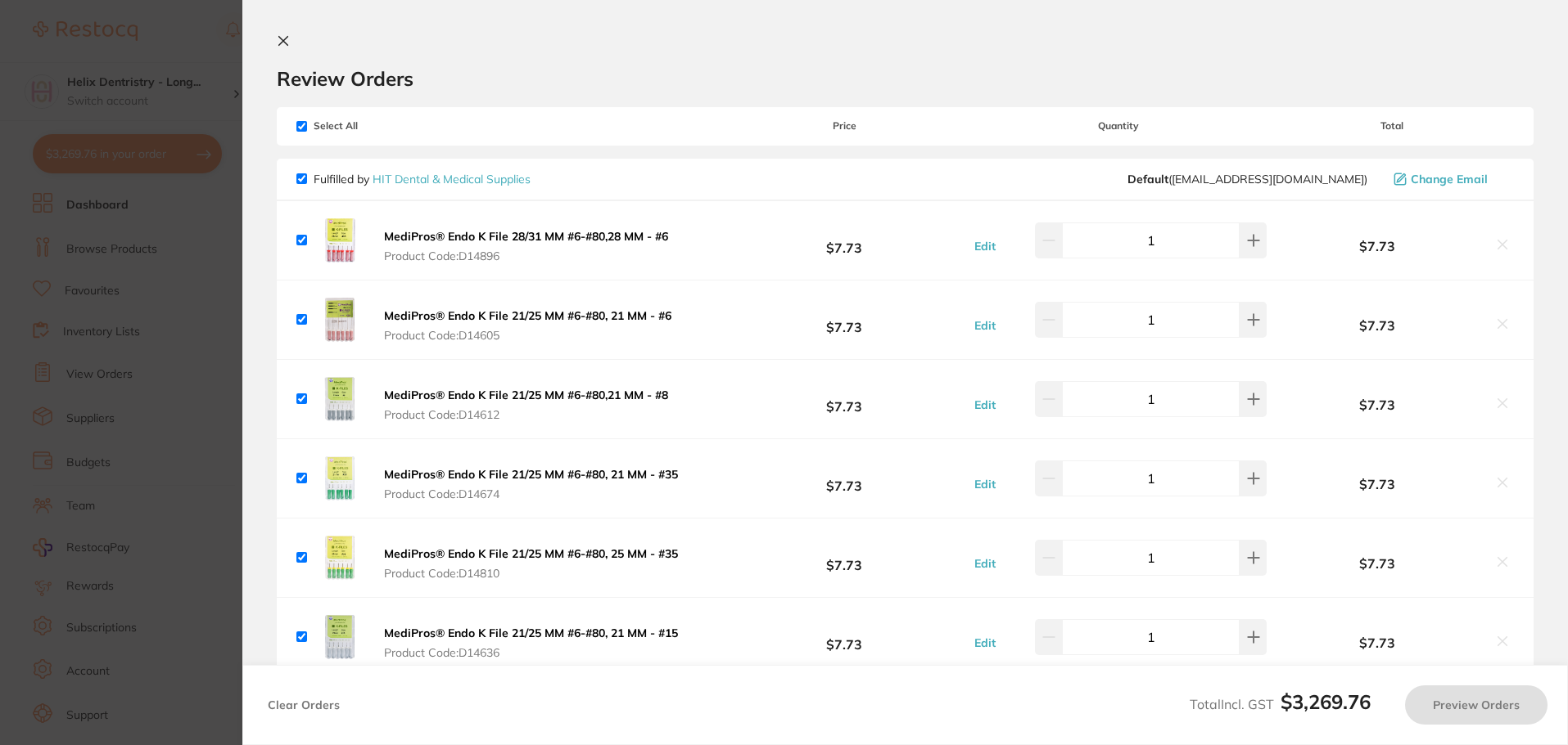
checkbox input "true"
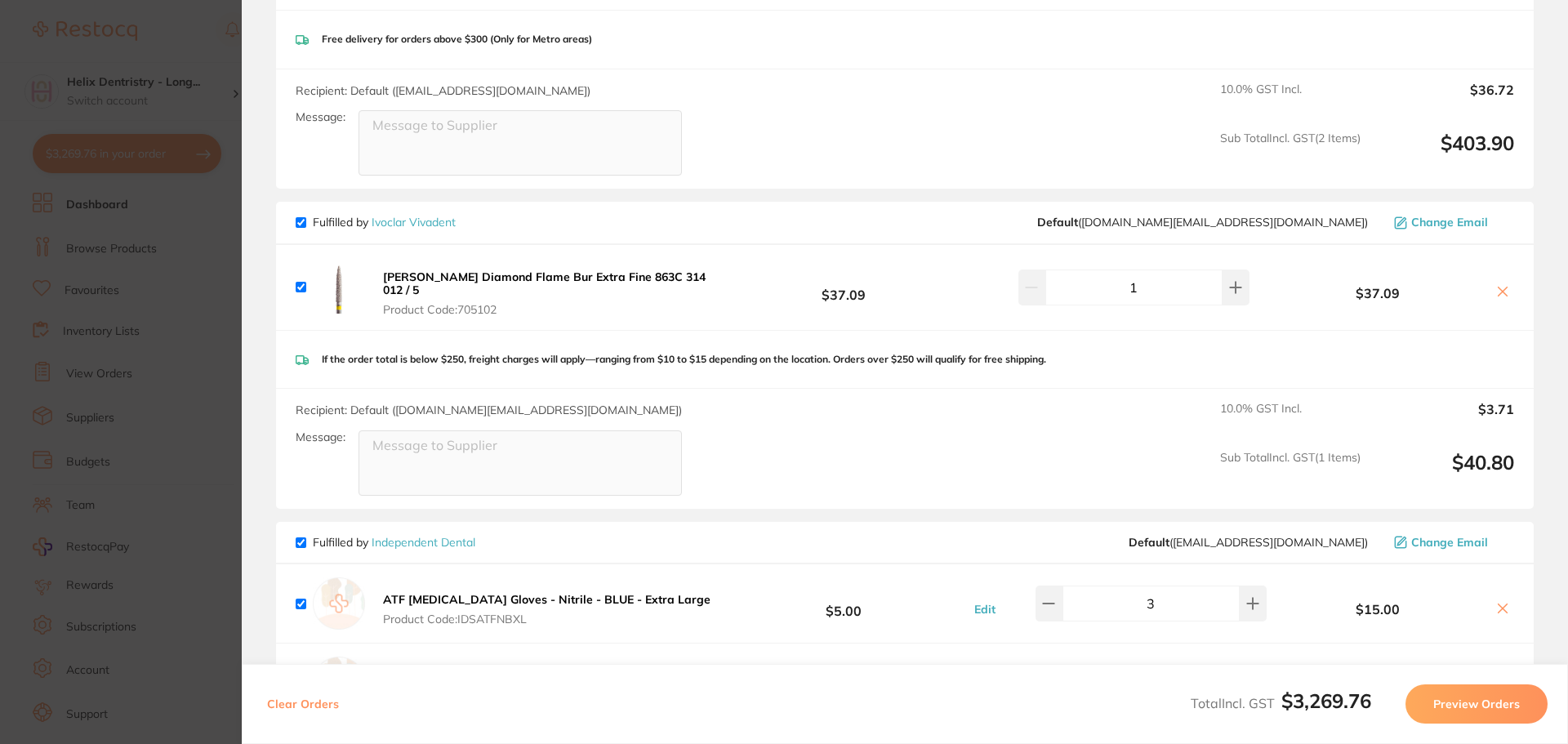
scroll to position [1634, 0]
